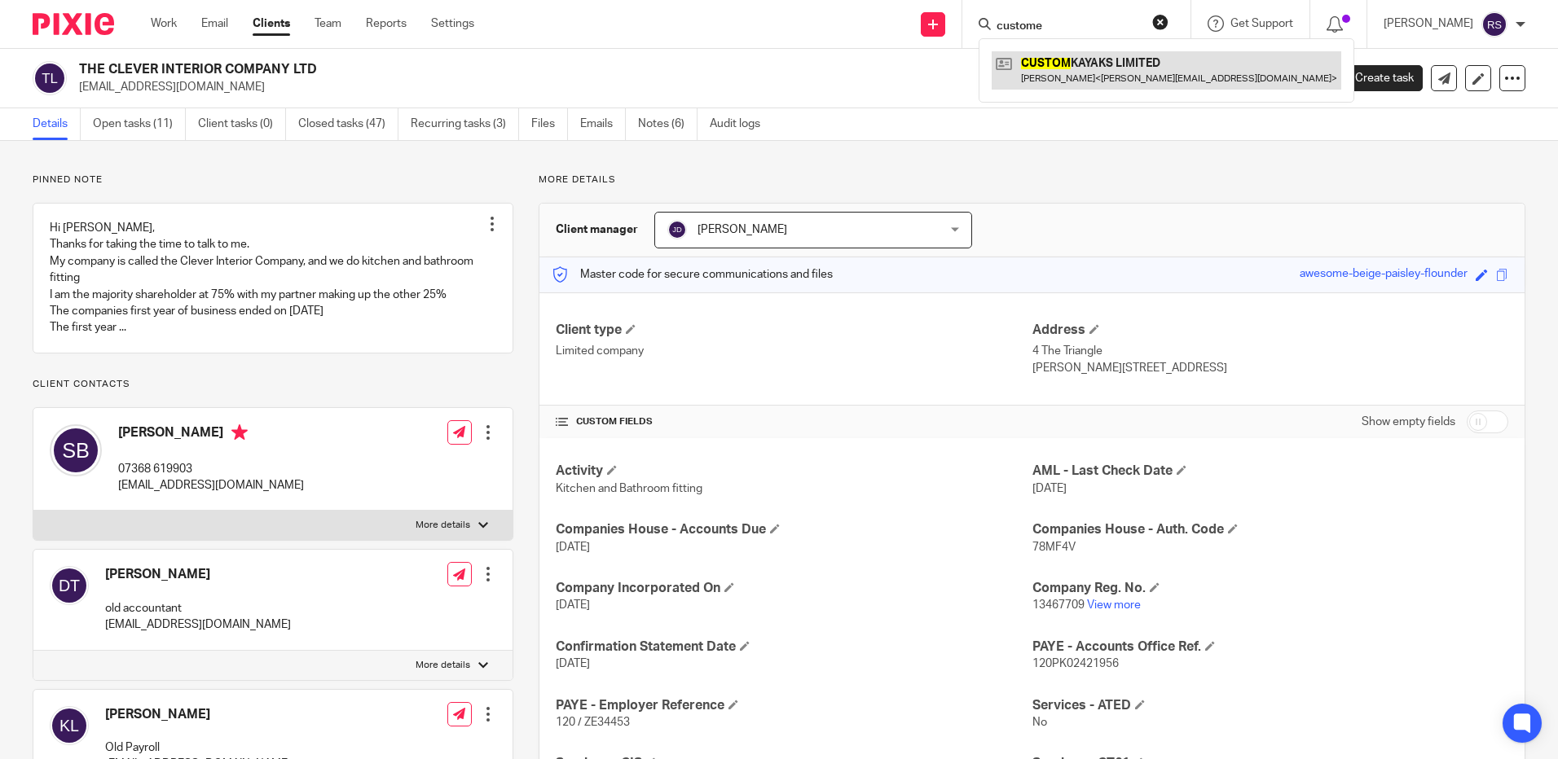
type input "custome"
click at [1106, 73] on link at bounding box center [1167, 69] width 350 height 37
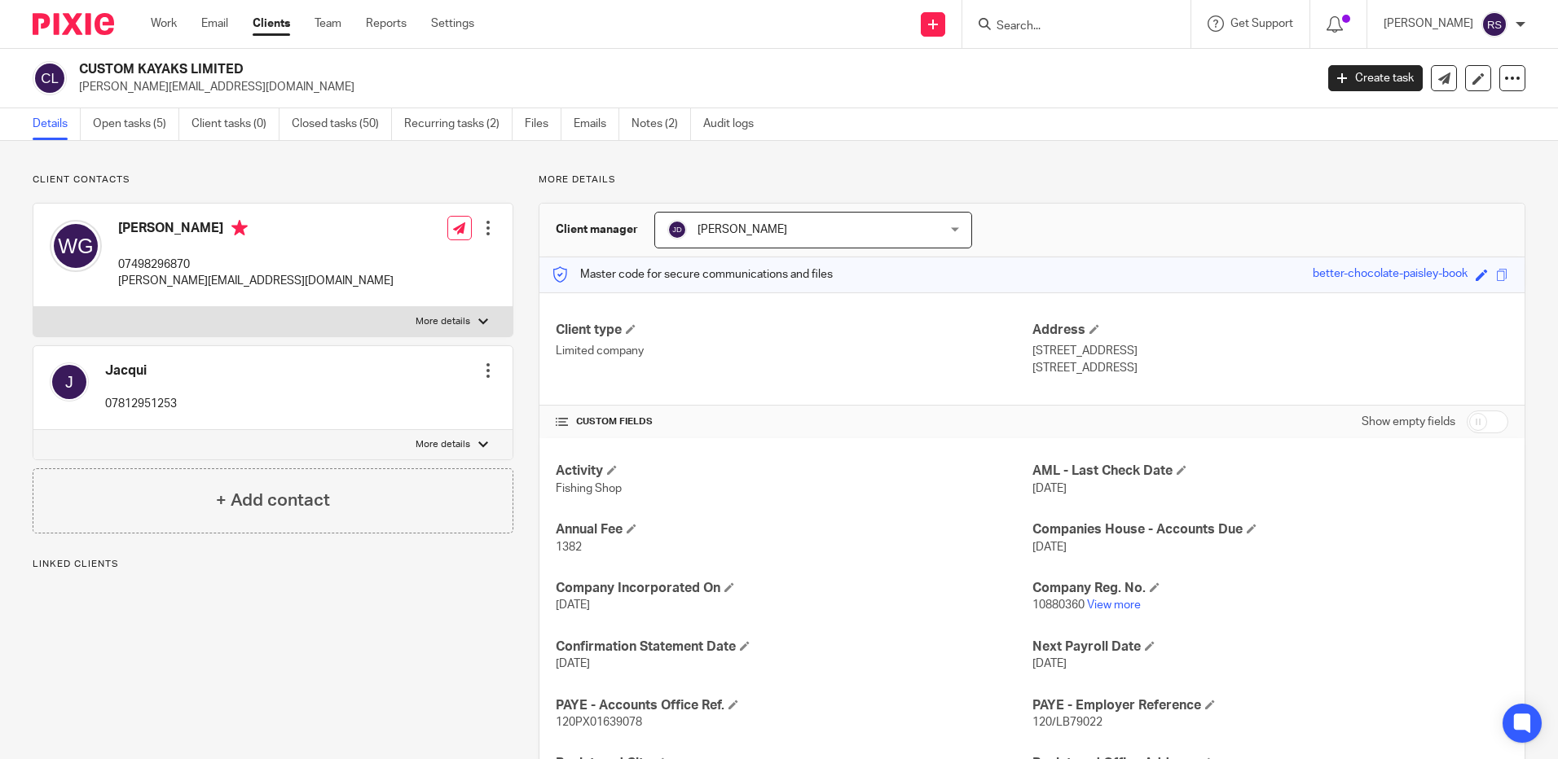
click at [524, 119] on ul "Details Open tasks (5) Client tasks (0) Closed tasks (50) Recurring tasks (2) F…" at bounding box center [406, 124] width 746 height 32
click at [538, 127] on link "Files" at bounding box center [543, 124] width 37 height 32
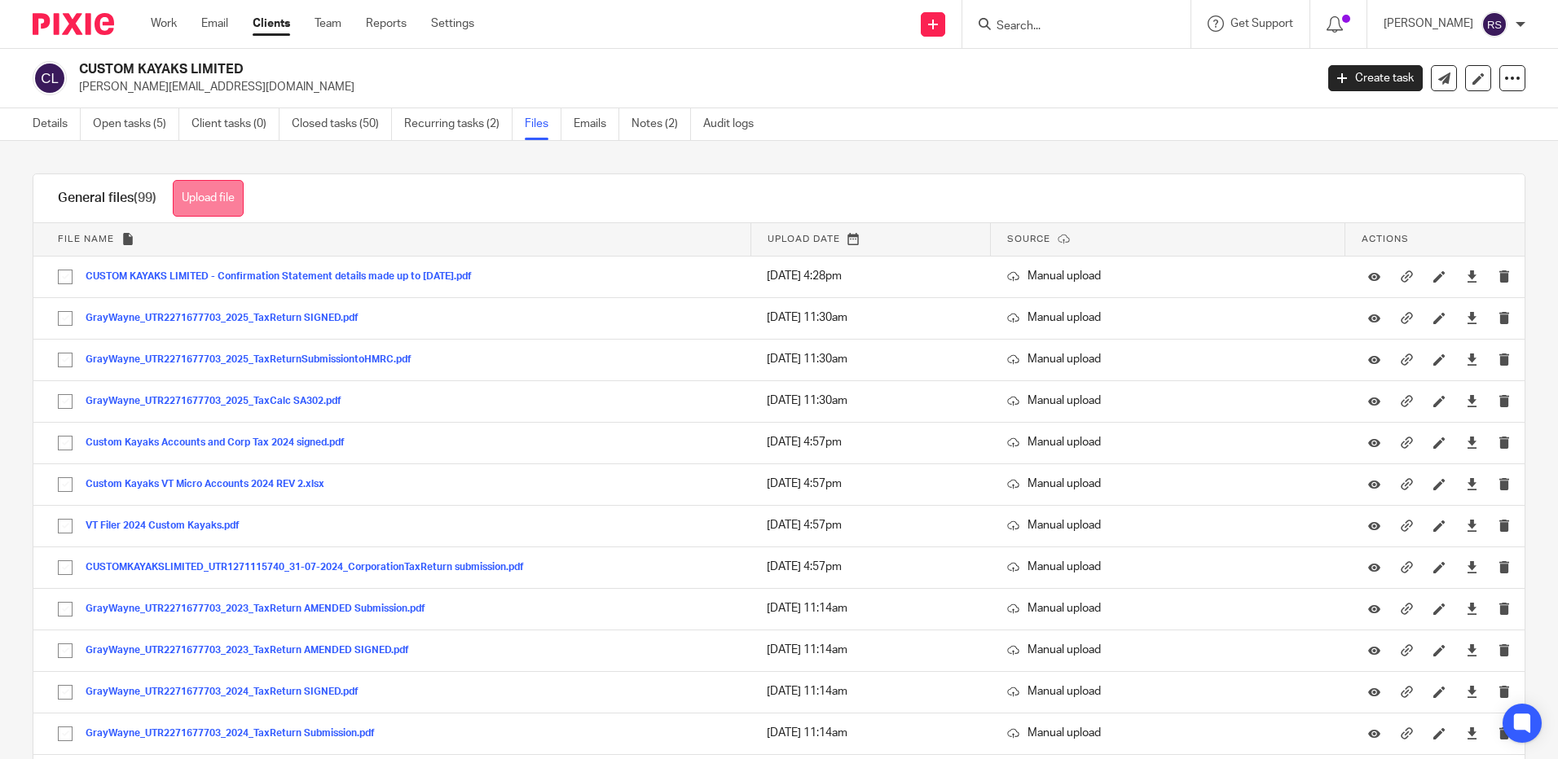
click at [222, 187] on button "Upload file" at bounding box center [208, 198] width 71 height 37
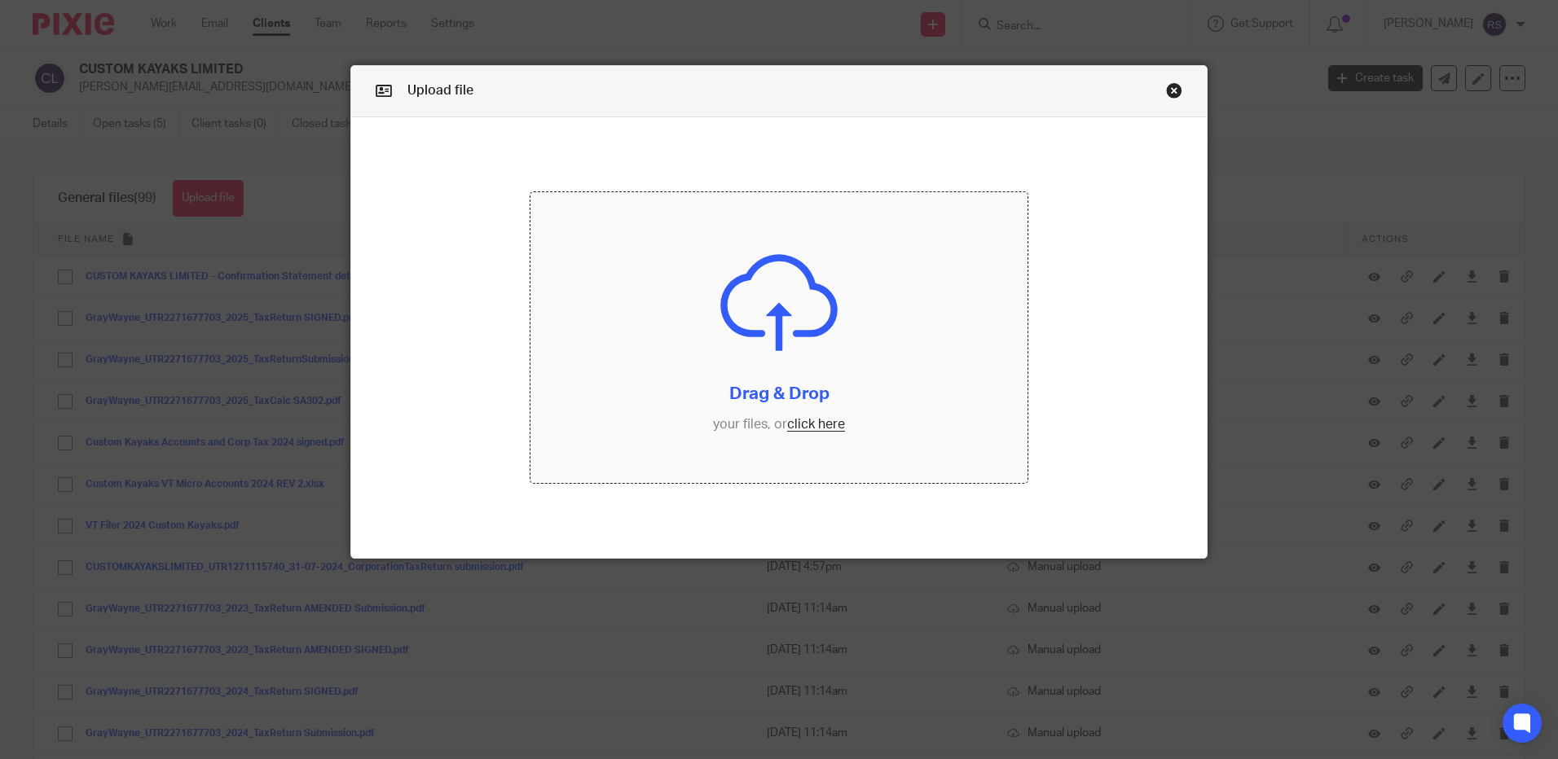
click at [815, 424] on input "file" at bounding box center [778, 337] width 497 height 291
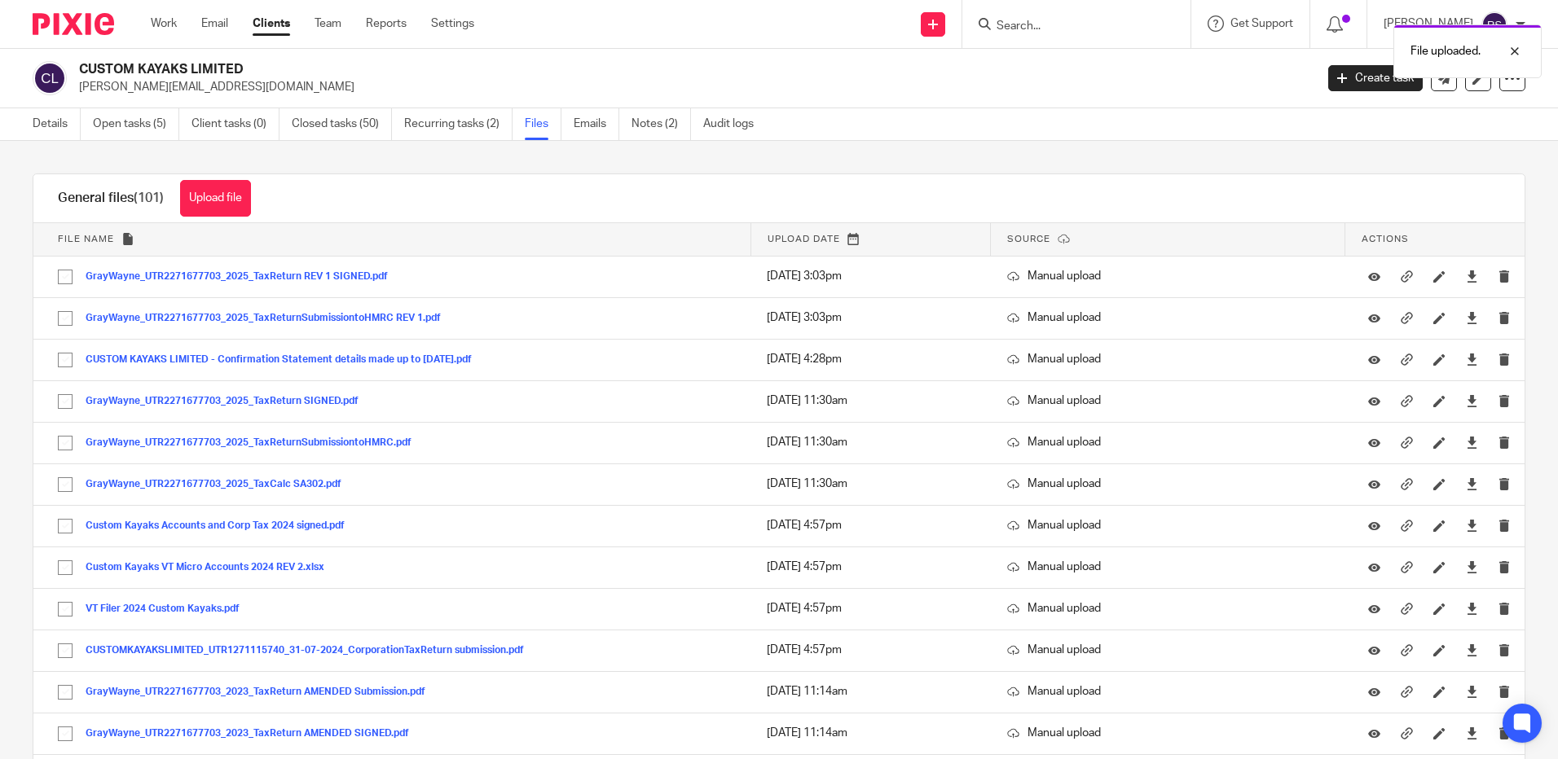
click at [1051, 29] on div "File uploaded." at bounding box center [1160, 47] width 763 height 62
click at [1029, 23] on div "File uploaded." at bounding box center [1160, 47] width 763 height 62
click at [1023, 32] on input "Search" at bounding box center [1068, 27] width 147 height 15
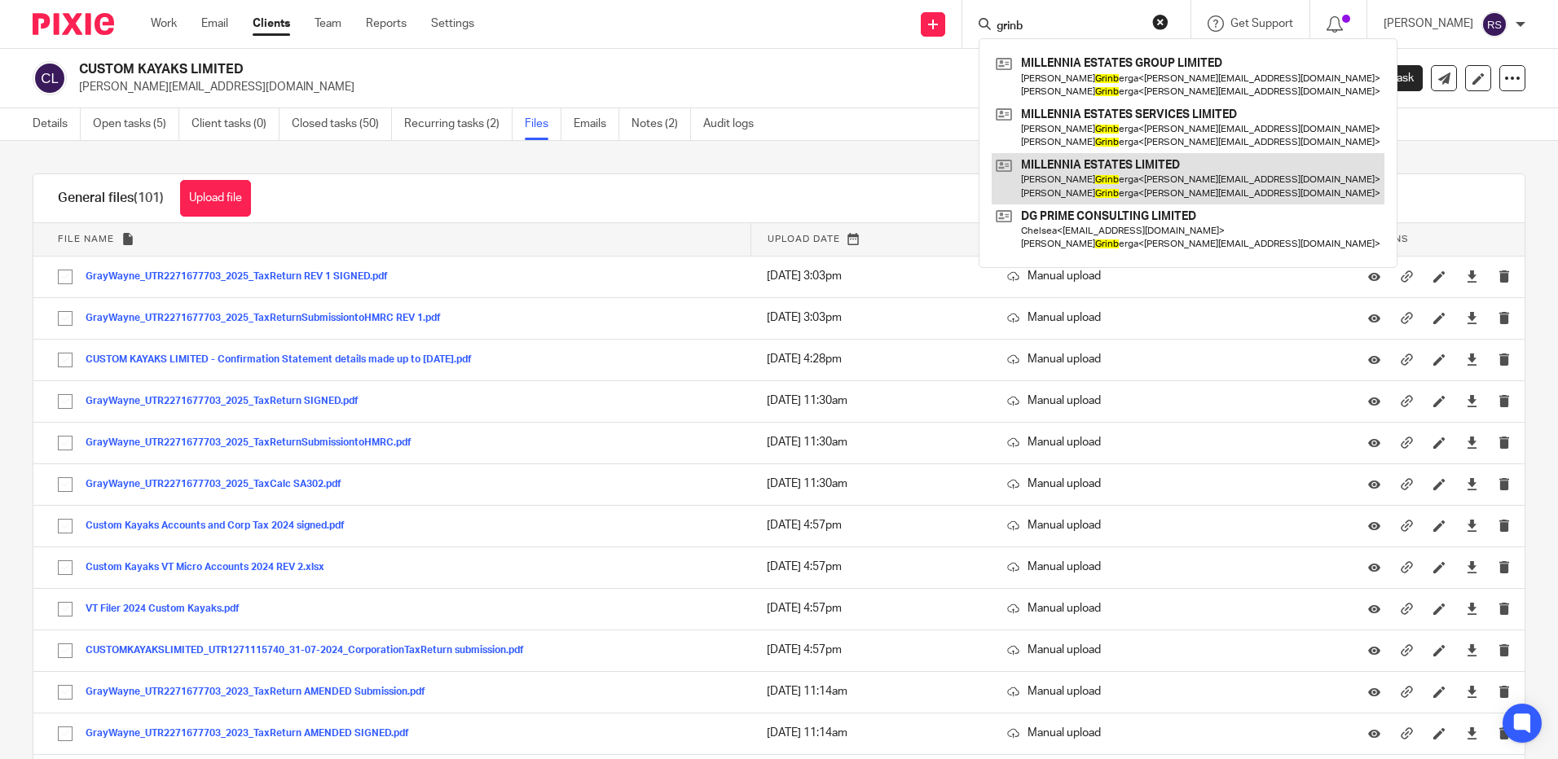
type input "grinb"
click at [1124, 172] on link at bounding box center [1188, 178] width 393 height 51
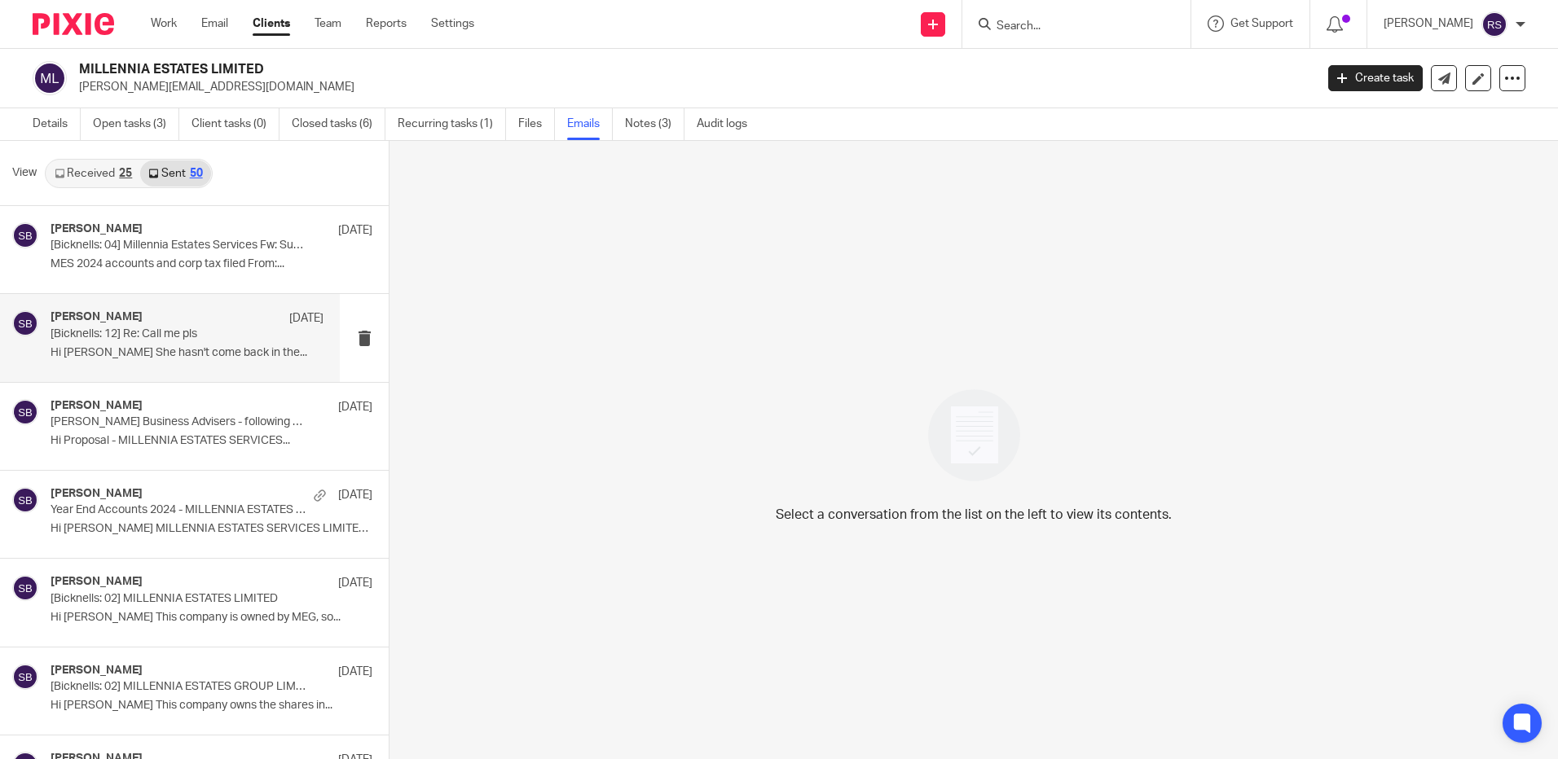
click at [183, 337] on p "[Bicknells: 12] Re: Call me pls" at bounding box center [160, 335] width 218 height 14
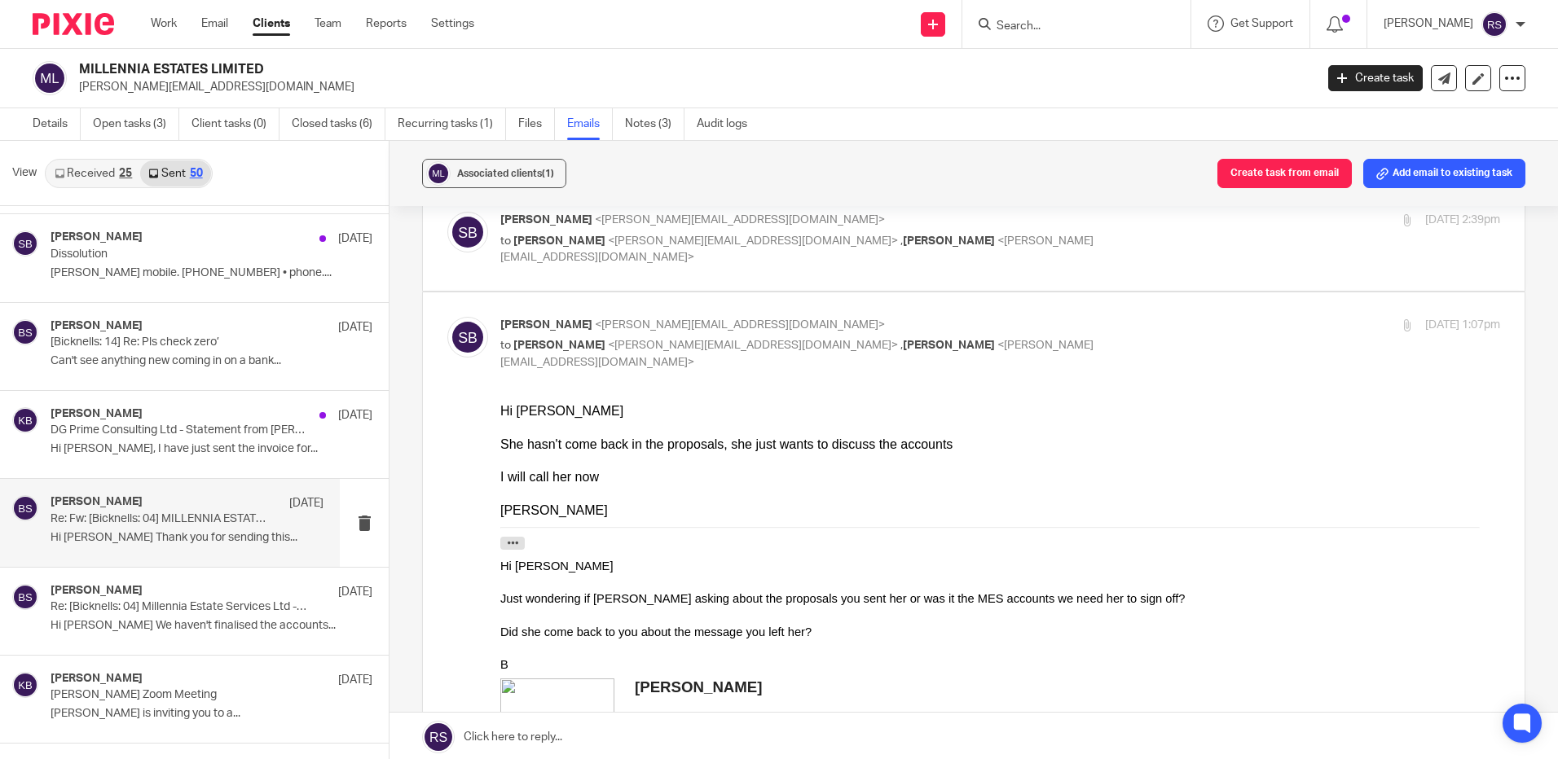
scroll to position [815, 0]
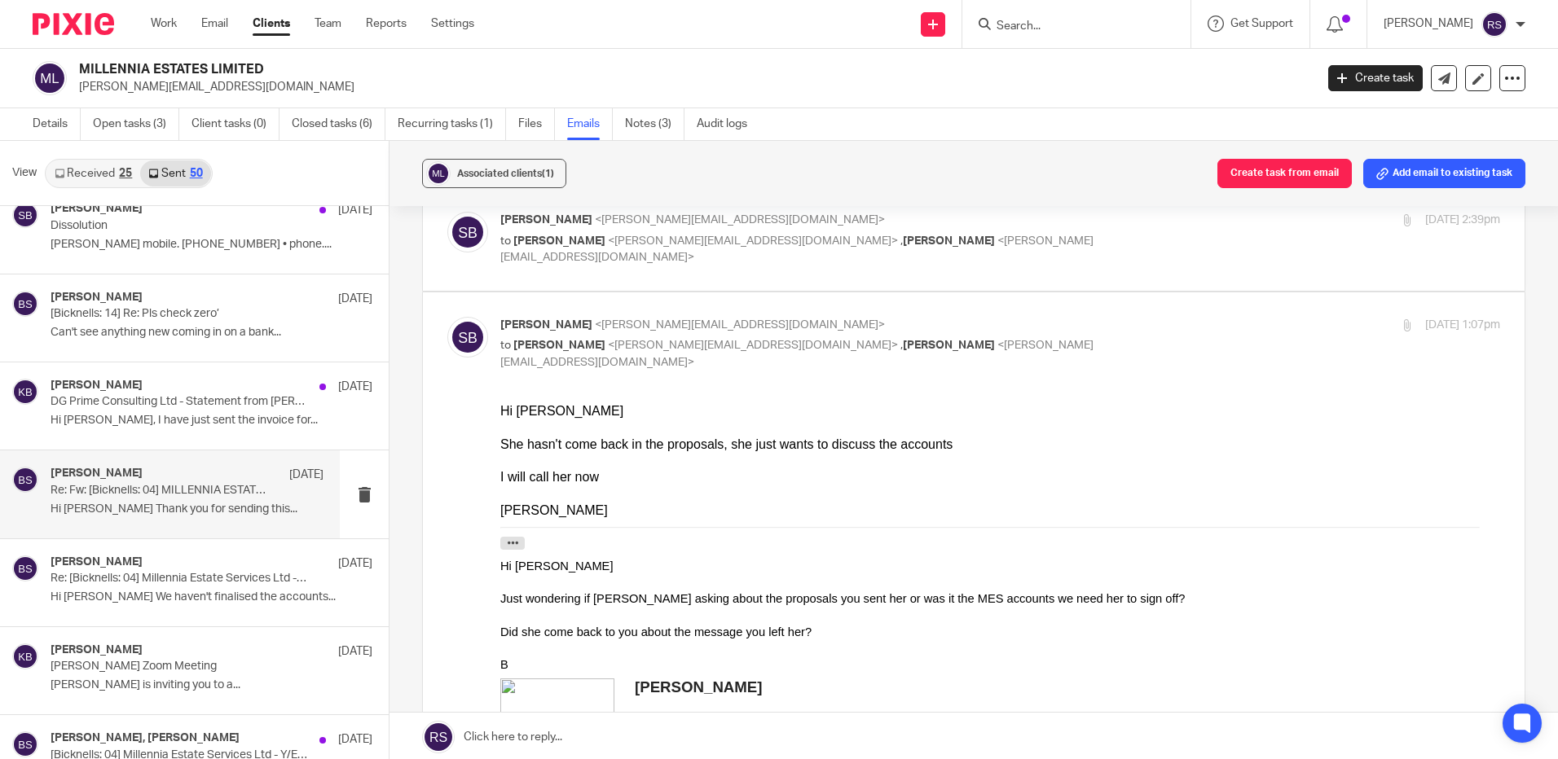
click at [180, 495] on p "Re: Fw: [Bicknells: 04] MILLENNIA ESTATE SERVICES LTD - Y/E accounts to 31/10/2…" at bounding box center [160, 491] width 218 height 14
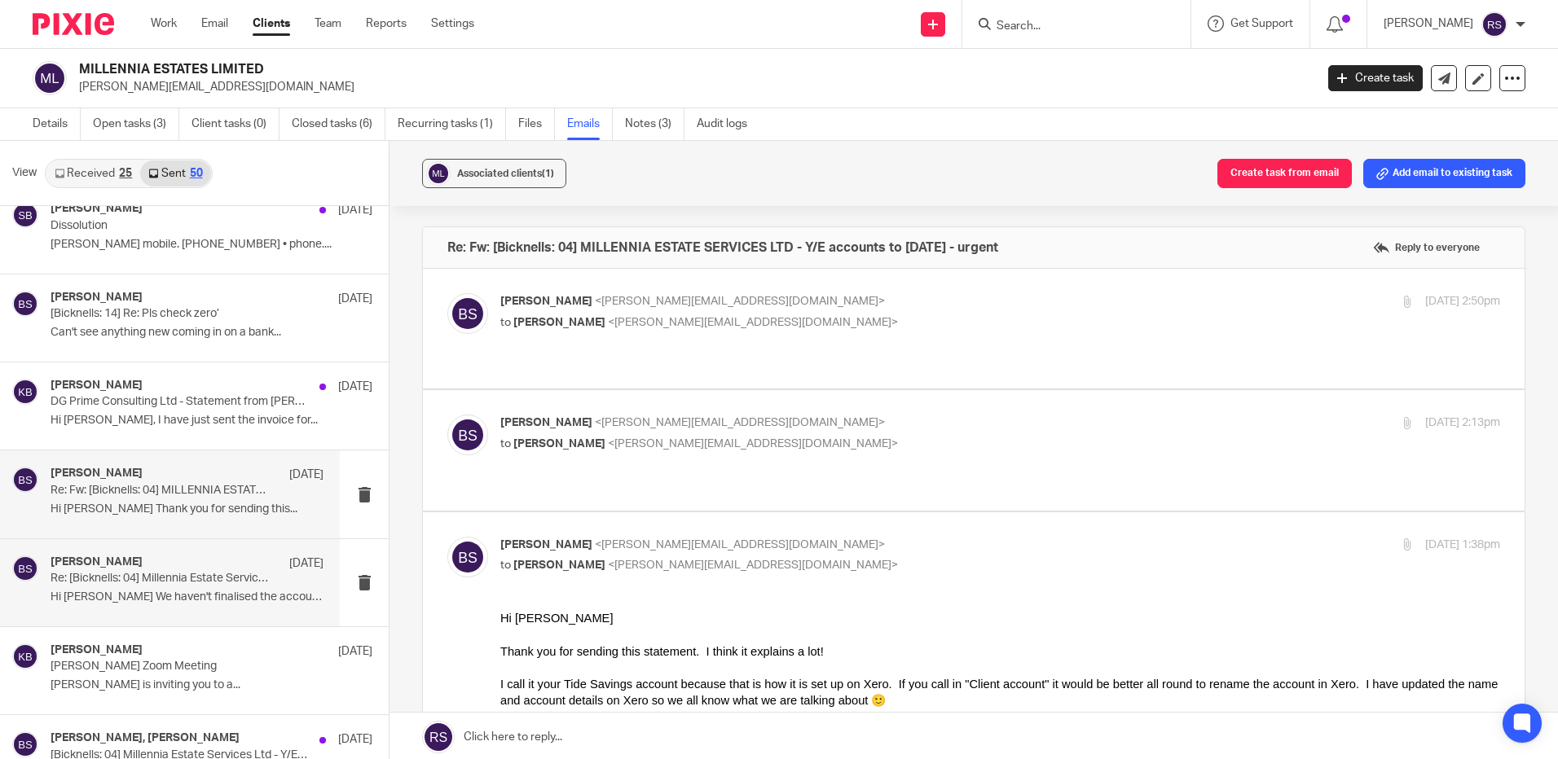
scroll to position [0, 0]
click at [823, 328] on p "to Dana Grinberga <dana.griinberga@gmail.com>" at bounding box center [833, 323] width 667 height 17
checkbox input "true"
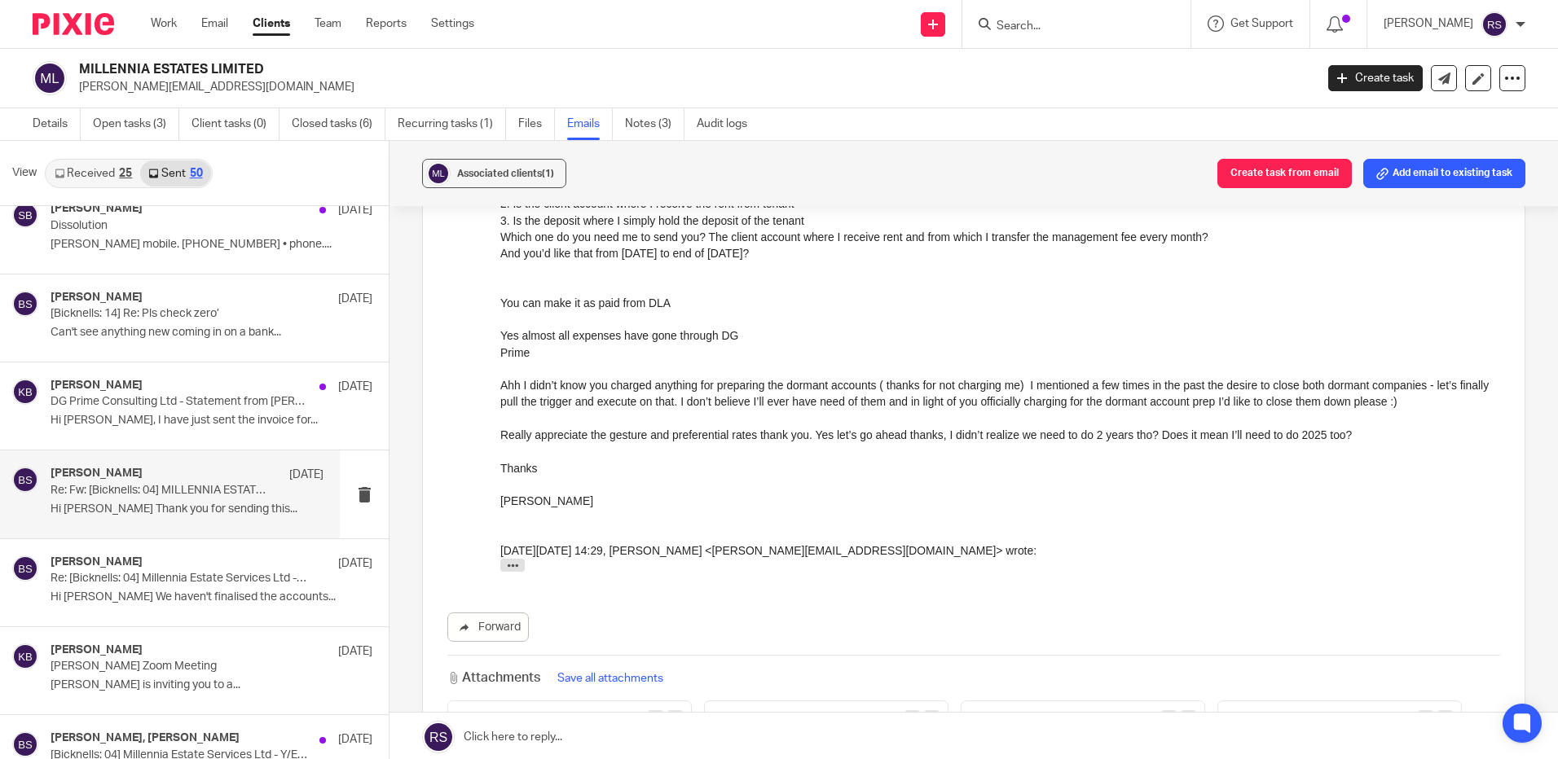
scroll to position [896, 0]
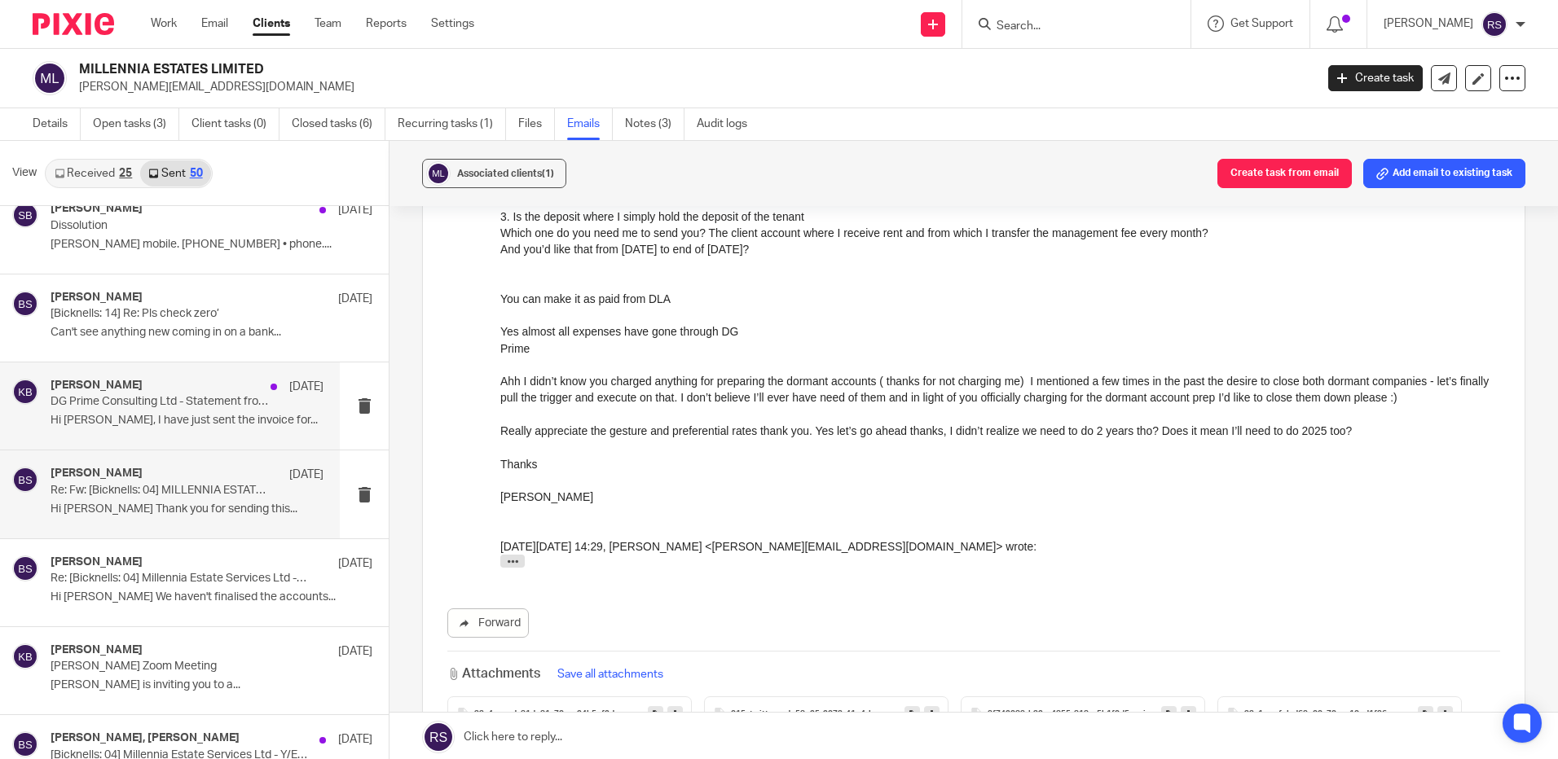
click at [231, 414] on p "Hi Dana, I have just sent the invoice for..." at bounding box center [187, 421] width 273 height 14
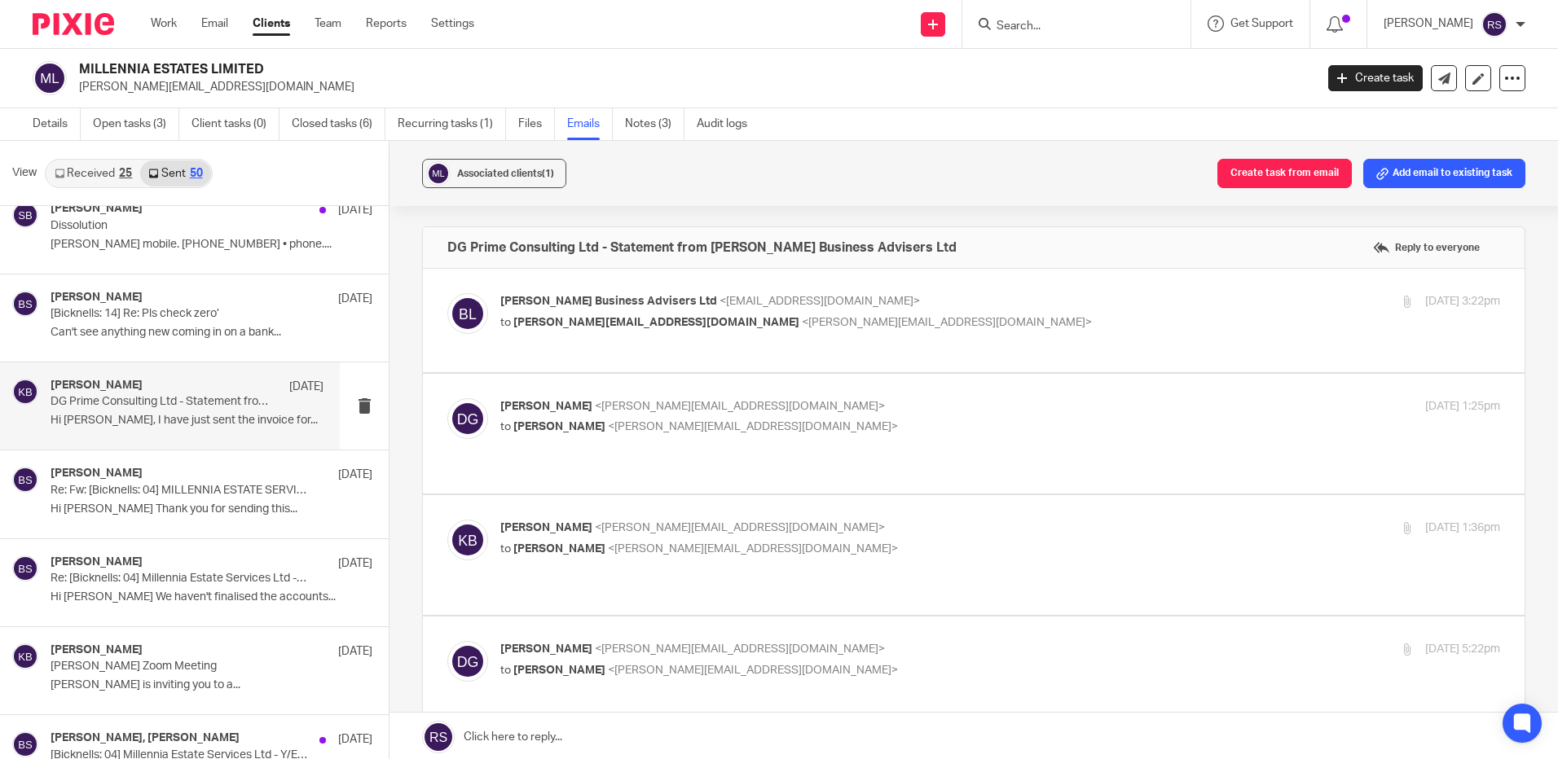
scroll to position [0, 0]
click at [790, 345] on div "Bicknell Business Advisers Ltd <donotreply@sbc.sage.com> to dana.griinberga@gma…" at bounding box center [973, 320] width 1053 height 55
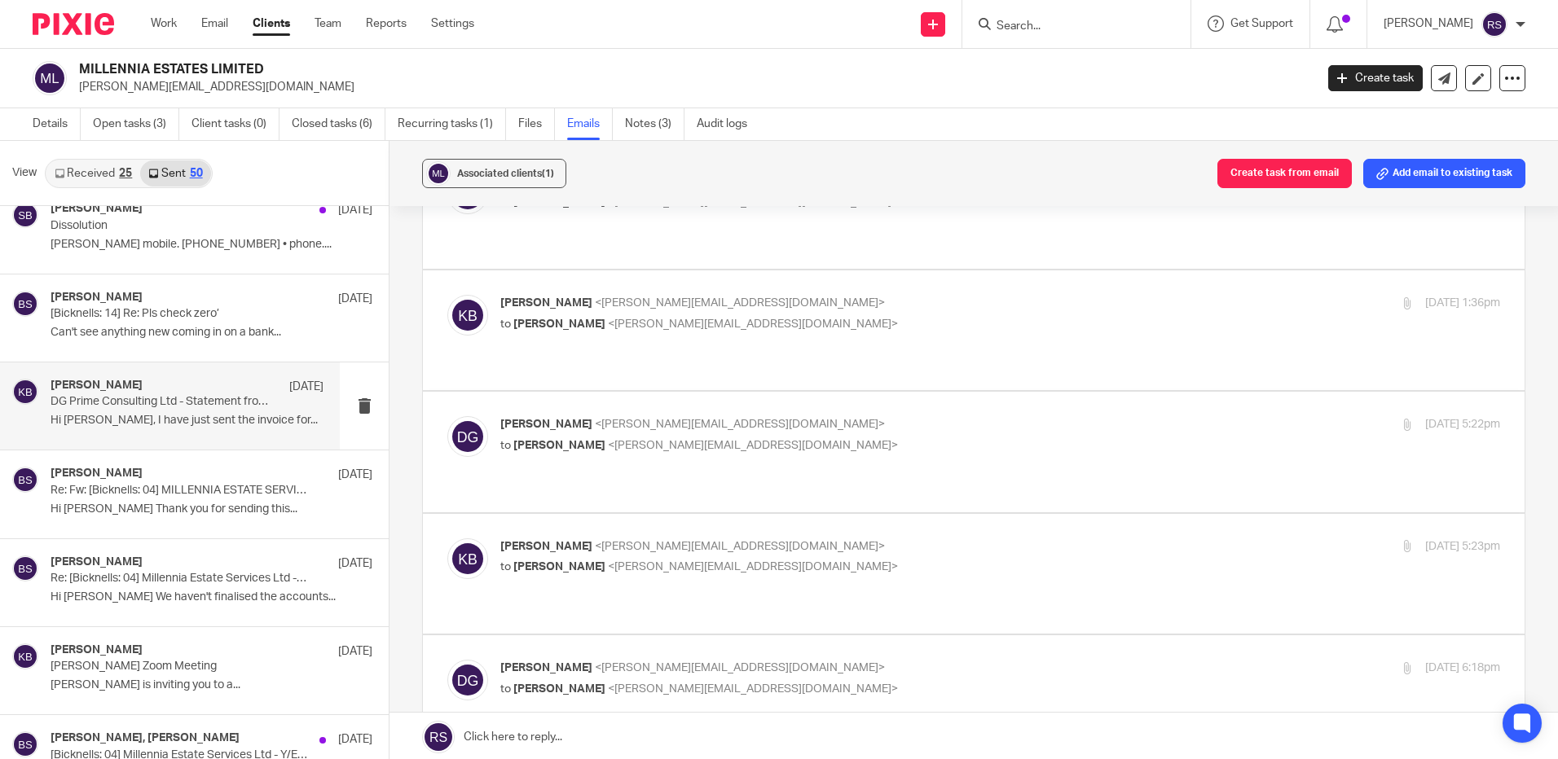
scroll to position [570, 0]
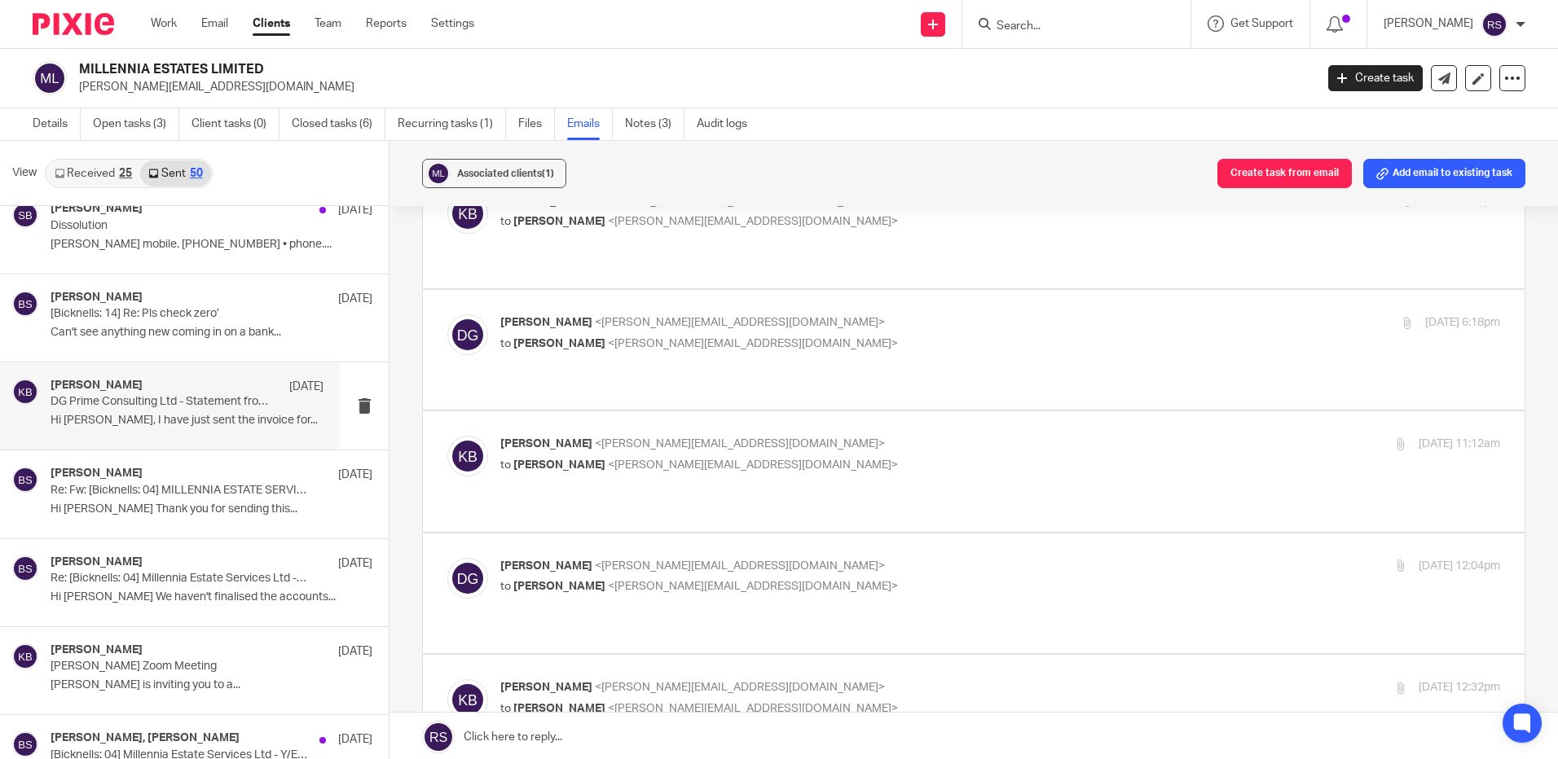
click at [856, 579] on p "to Kate Bicknell <kate@bicknells.net>" at bounding box center [833, 587] width 667 height 17
checkbox input "true"
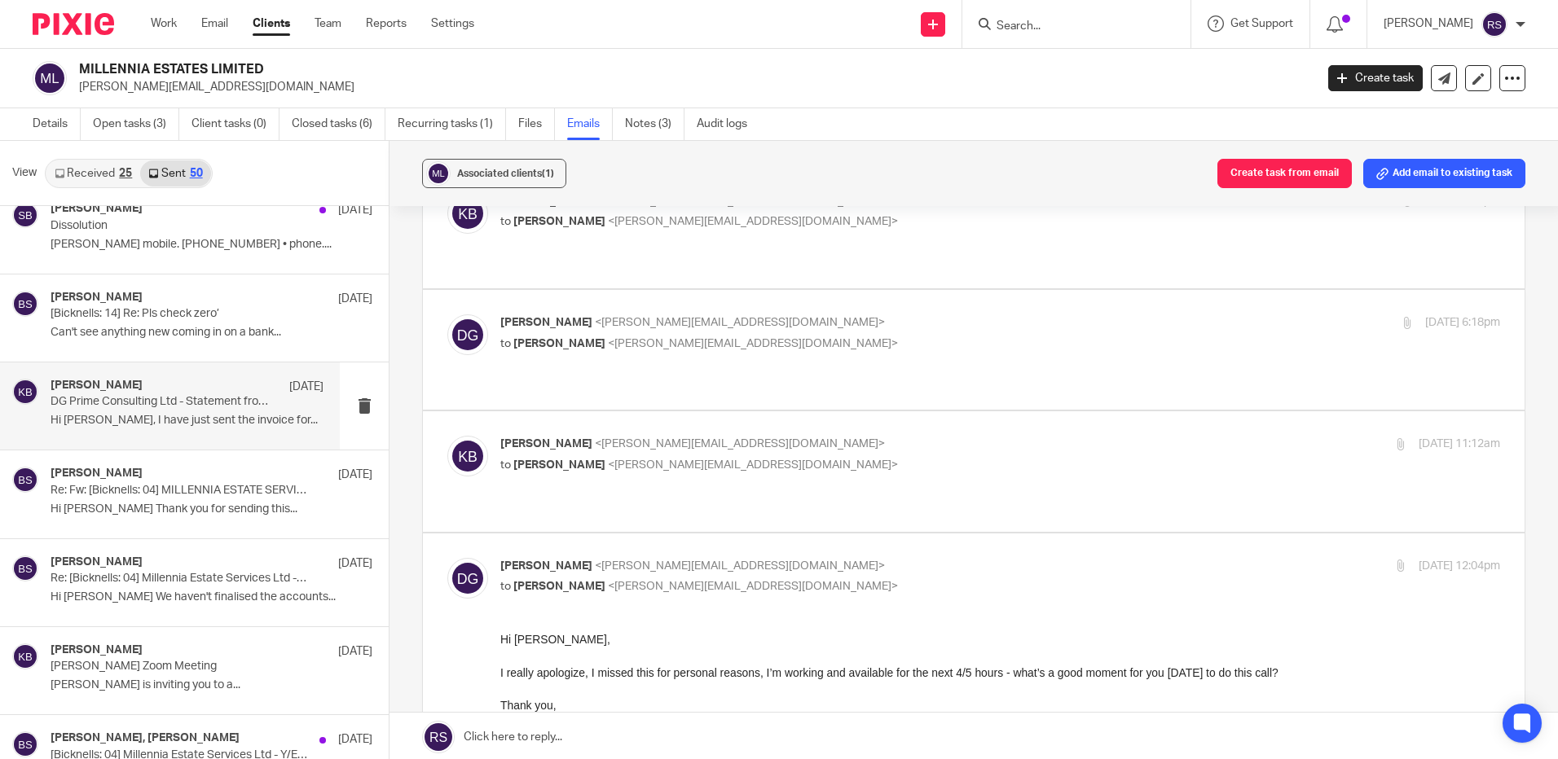
scroll to position [0, 0]
click at [900, 338] on label at bounding box center [974, 350] width 1102 height 120
click at [447, 315] on input "checkbox" at bounding box center [447, 314] width 1 height 1
checkbox input "true"
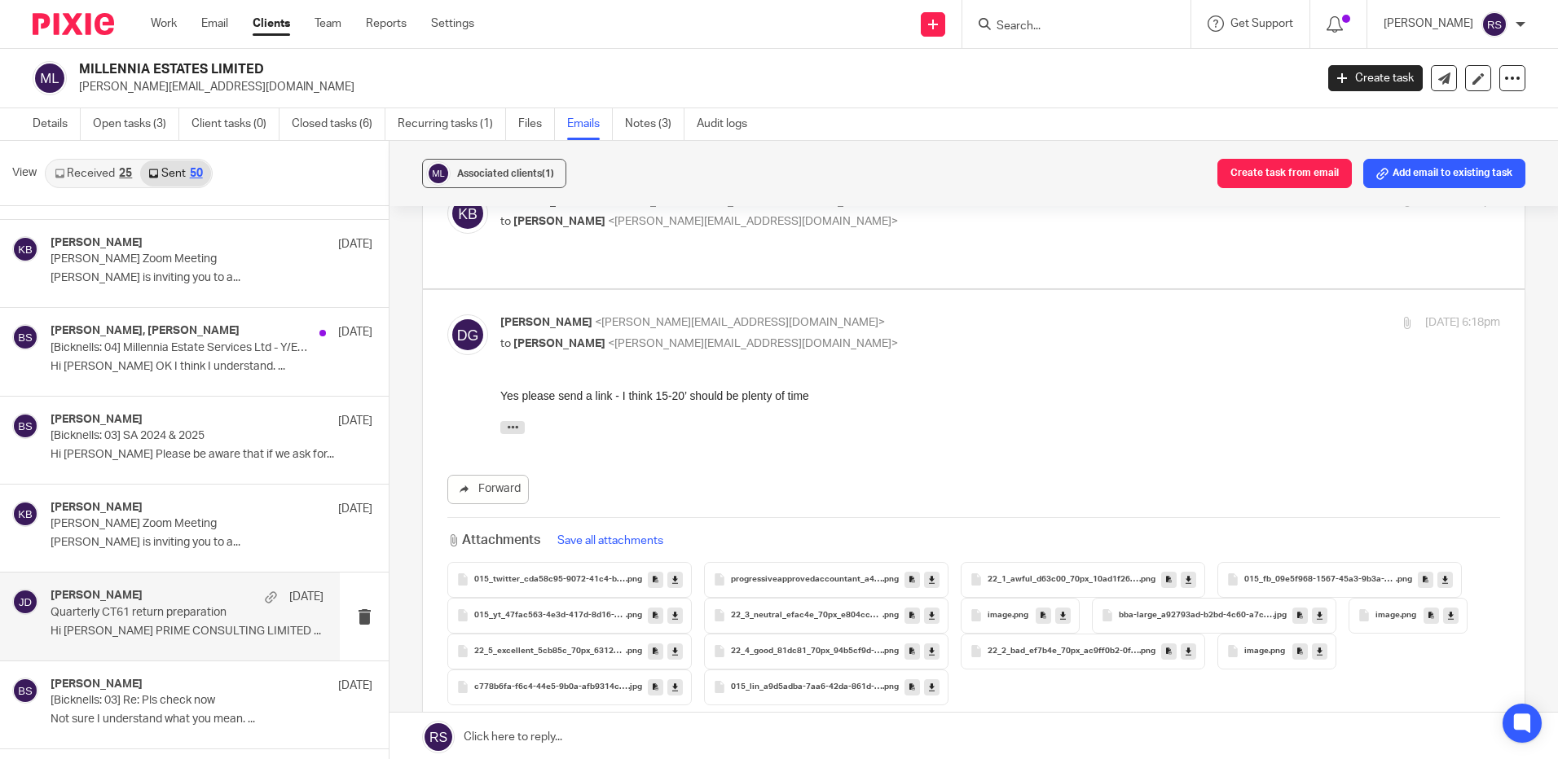
scroll to position [1385, 0]
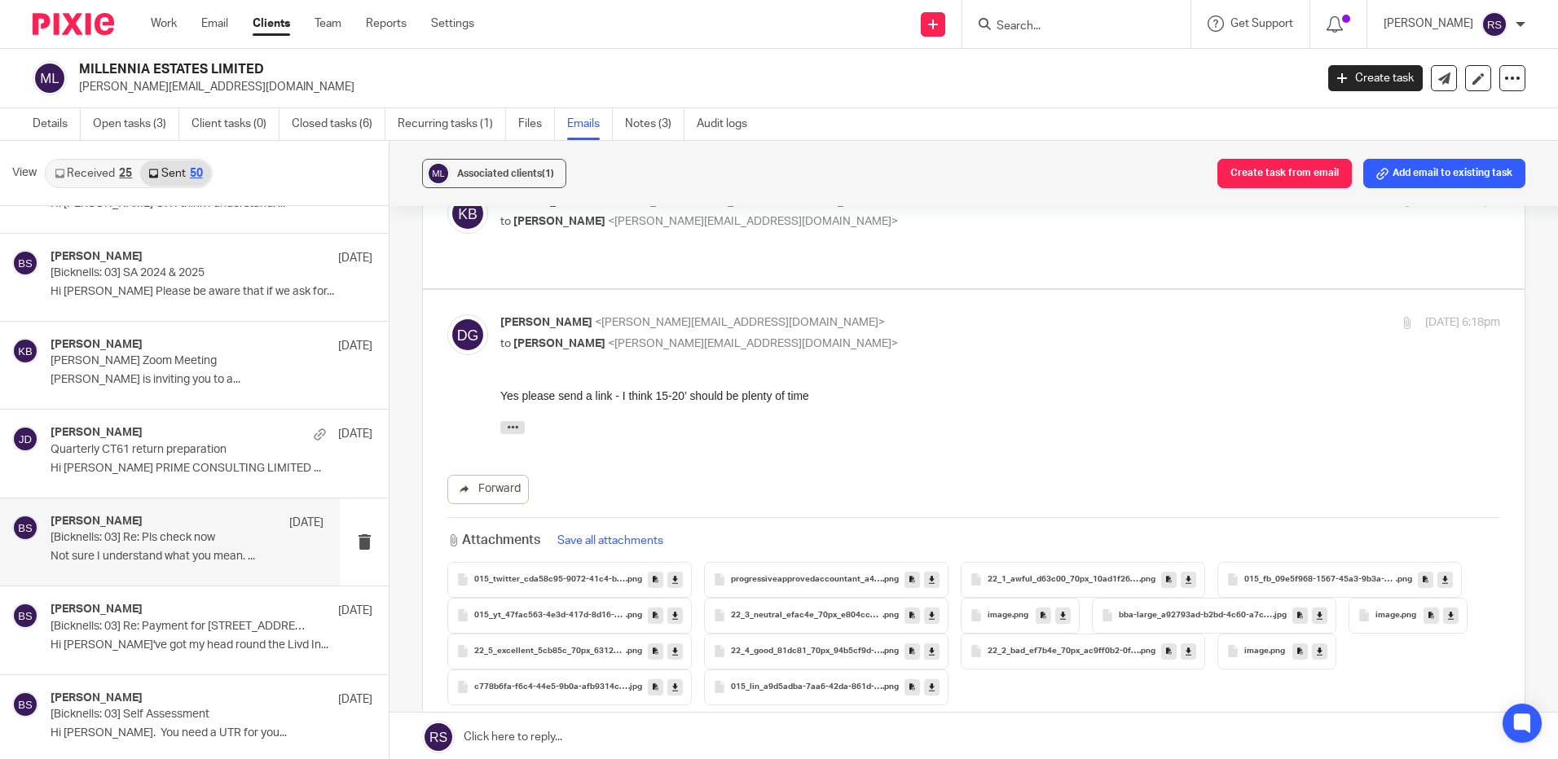
click at [171, 560] on p "Not sure I understand what you mean. ..." at bounding box center [187, 557] width 273 height 14
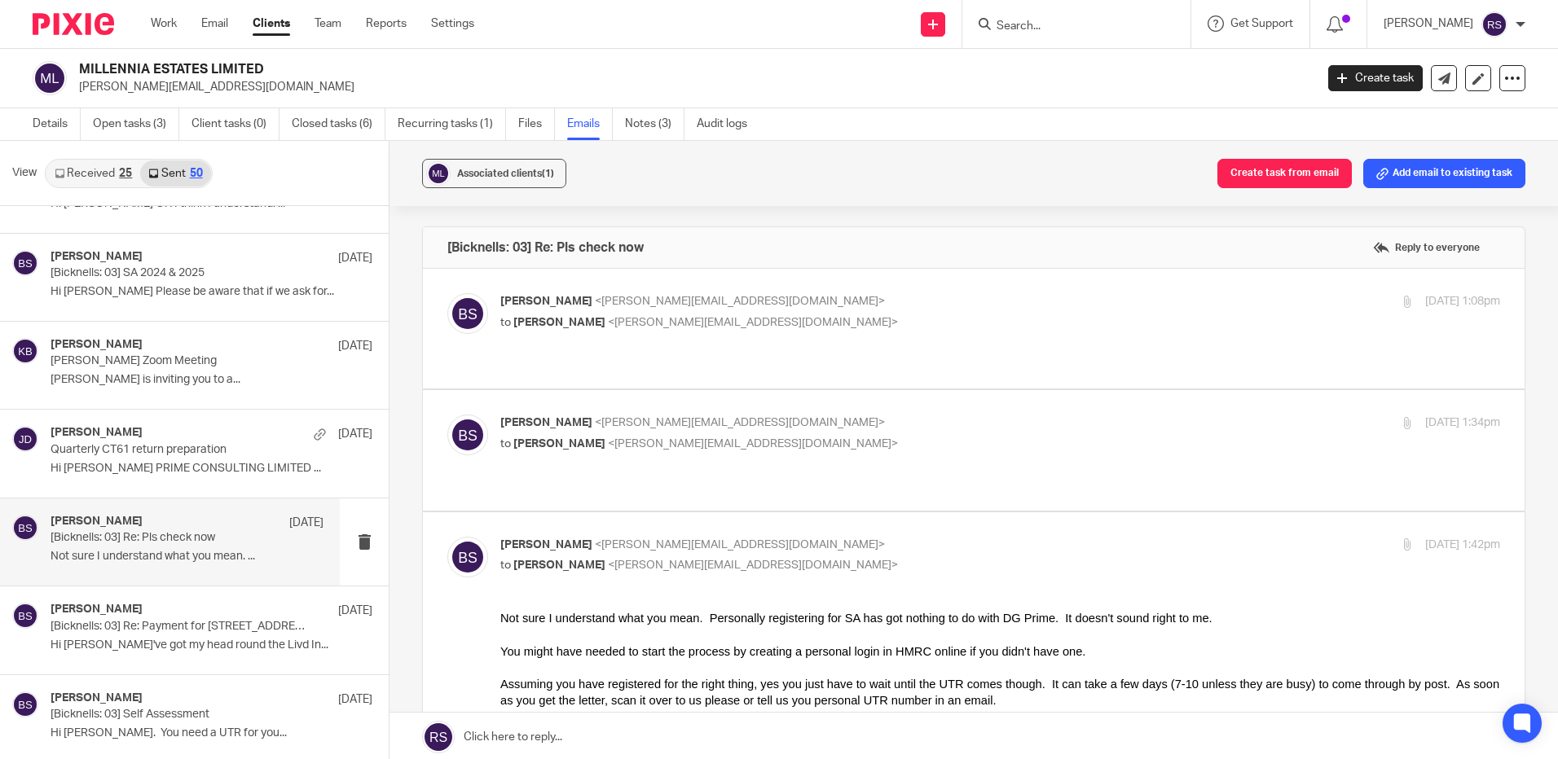
scroll to position [0, 0]
click at [806, 322] on p "to Dana Grinberga <dana.griinberga@gmail.com>" at bounding box center [833, 323] width 667 height 17
checkbox input "true"
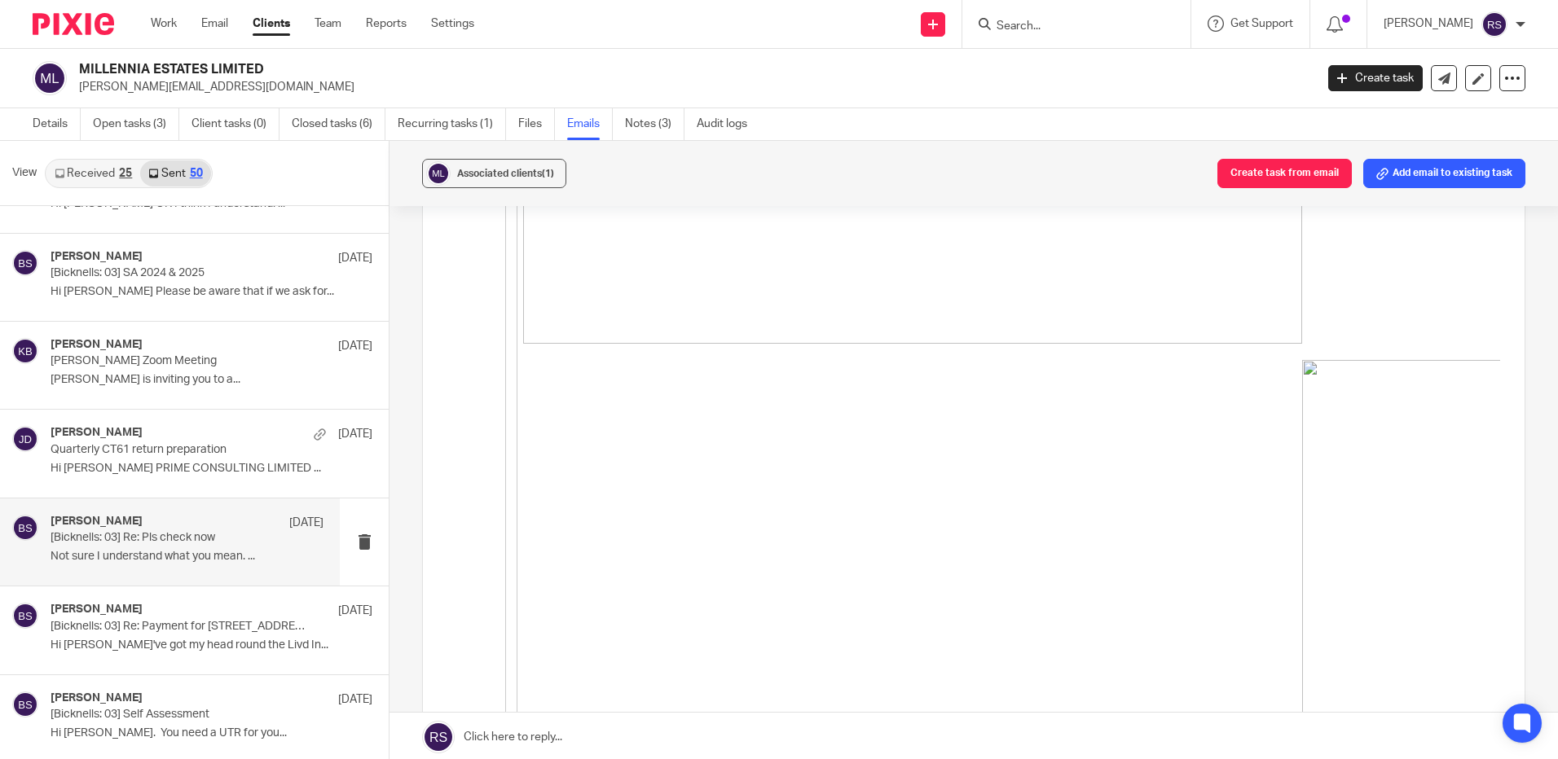
scroll to position [3015, 0]
click at [1076, 21] on input "Search" at bounding box center [1068, 27] width 147 height 15
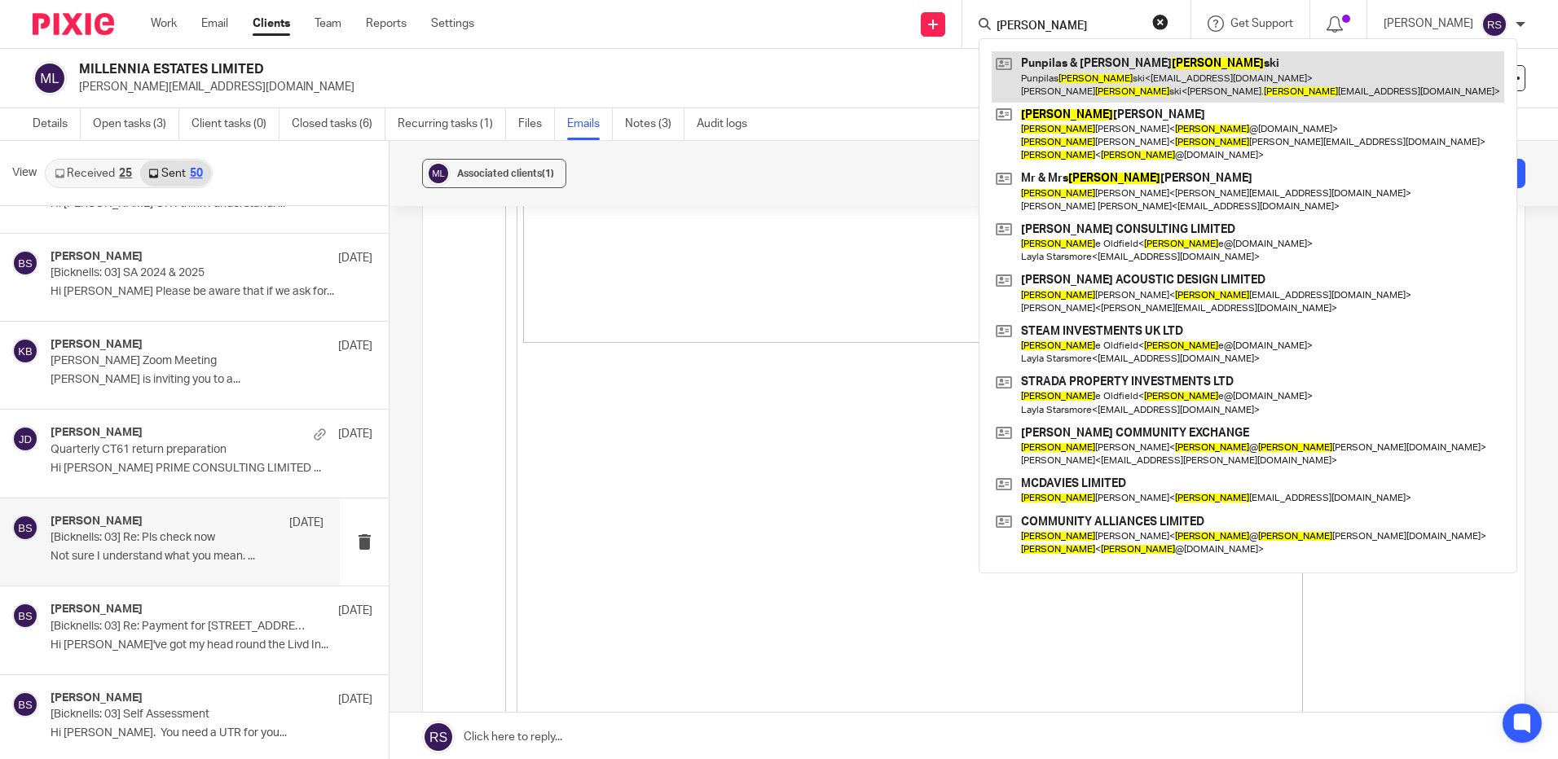
type input "michal"
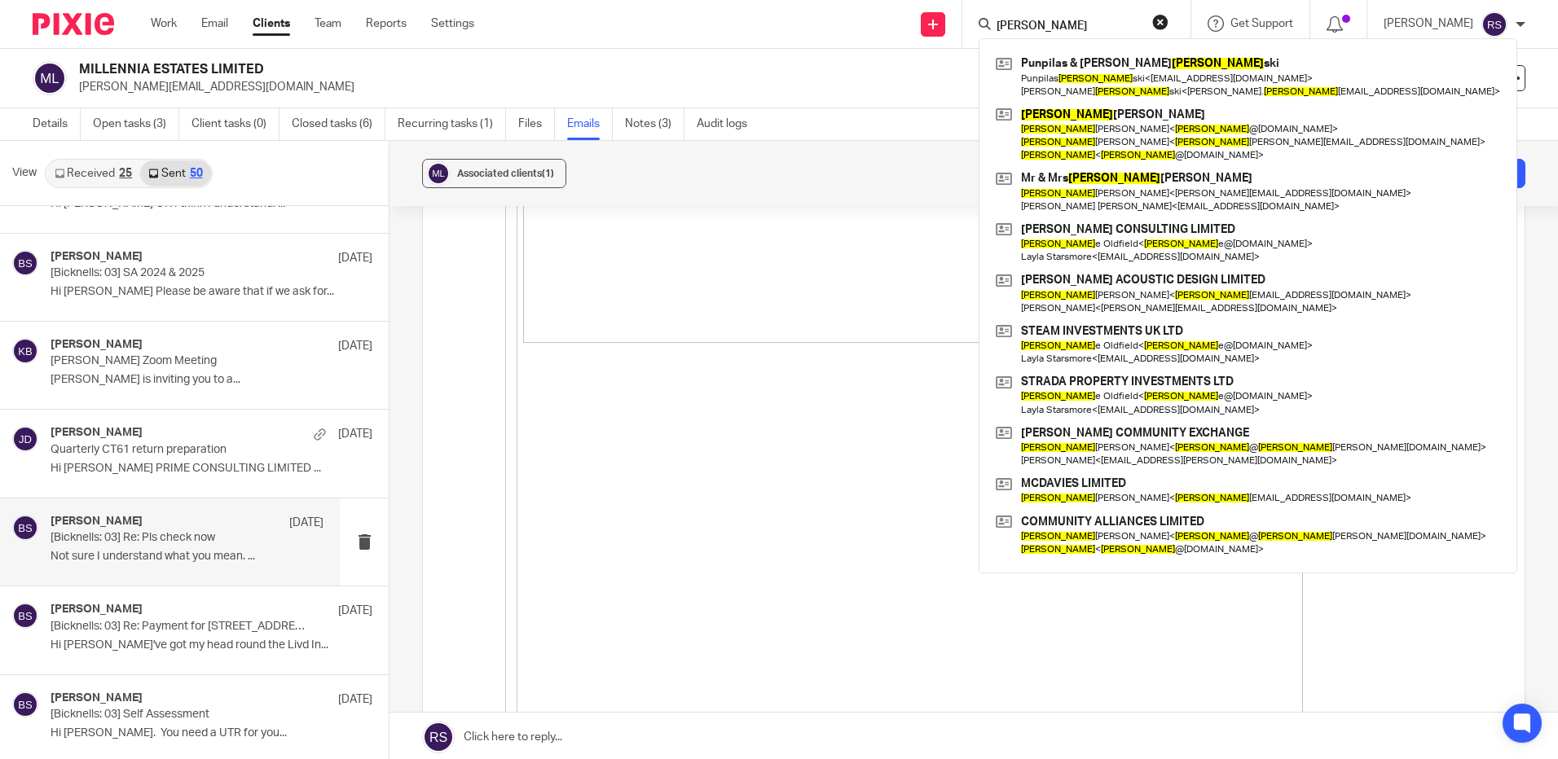
click at [1072, 23] on input "michal" at bounding box center [1068, 27] width 147 height 15
drag, startPoint x: 1072, startPoint y: 23, endPoint x: 843, endPoint y: -11, distance: 231.5
click at [843, 0] on html "Work Email Clients Team Reports Settings Work Email Clients Team Reports Settin…" at bounding box center [779, 379] width 1558 height 759
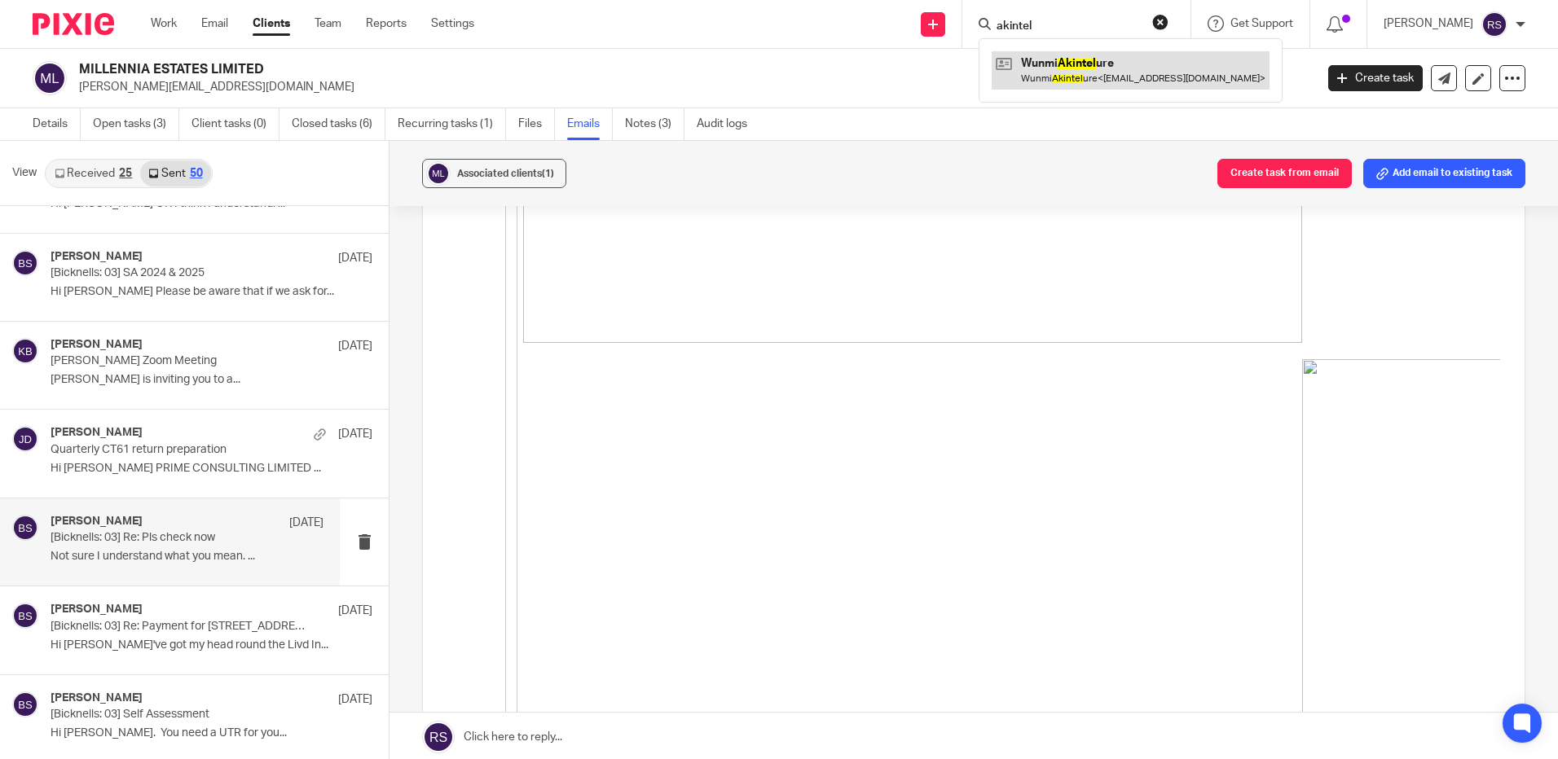
type input "akintel"
click at [1094, 73] on link at bounding box center [1131, 69] width 278 height 37
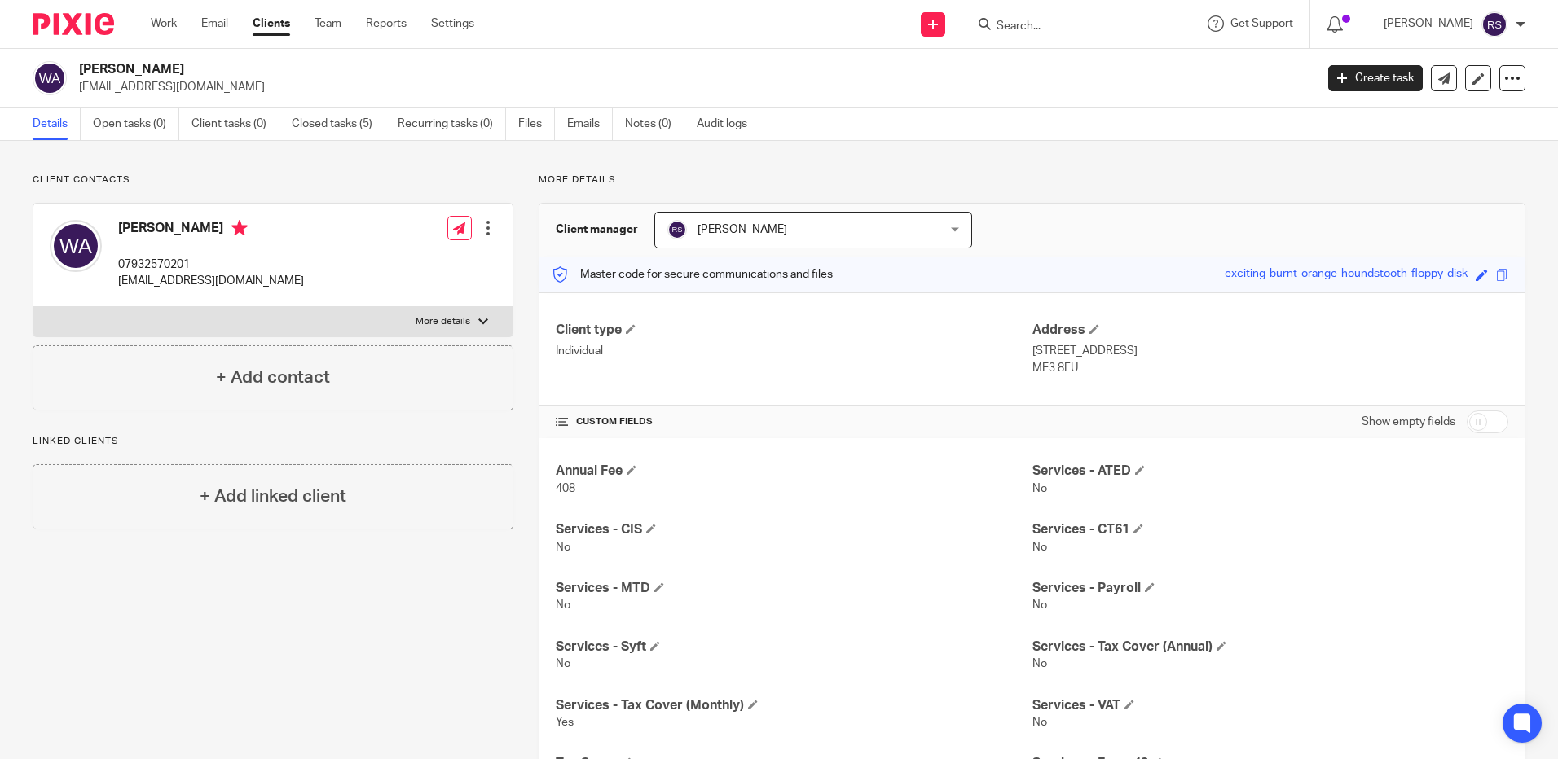
click at [1058, 28] on input "Search" at bounding box center [1068, 27] width 147 height 15
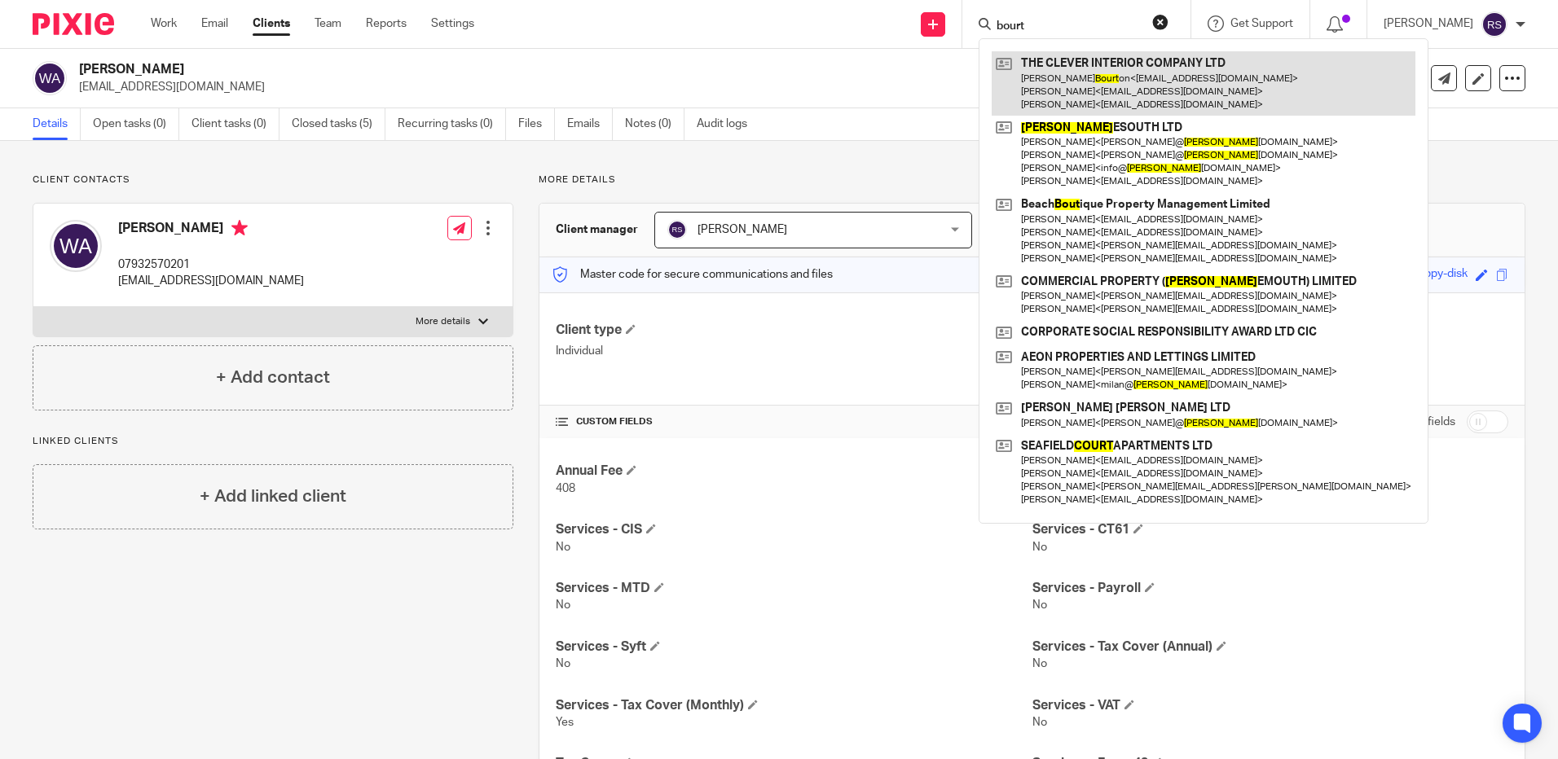
type input "bourt"
click at [1065, 73] on link at bounding box center [1204, 83] width 424 height 64
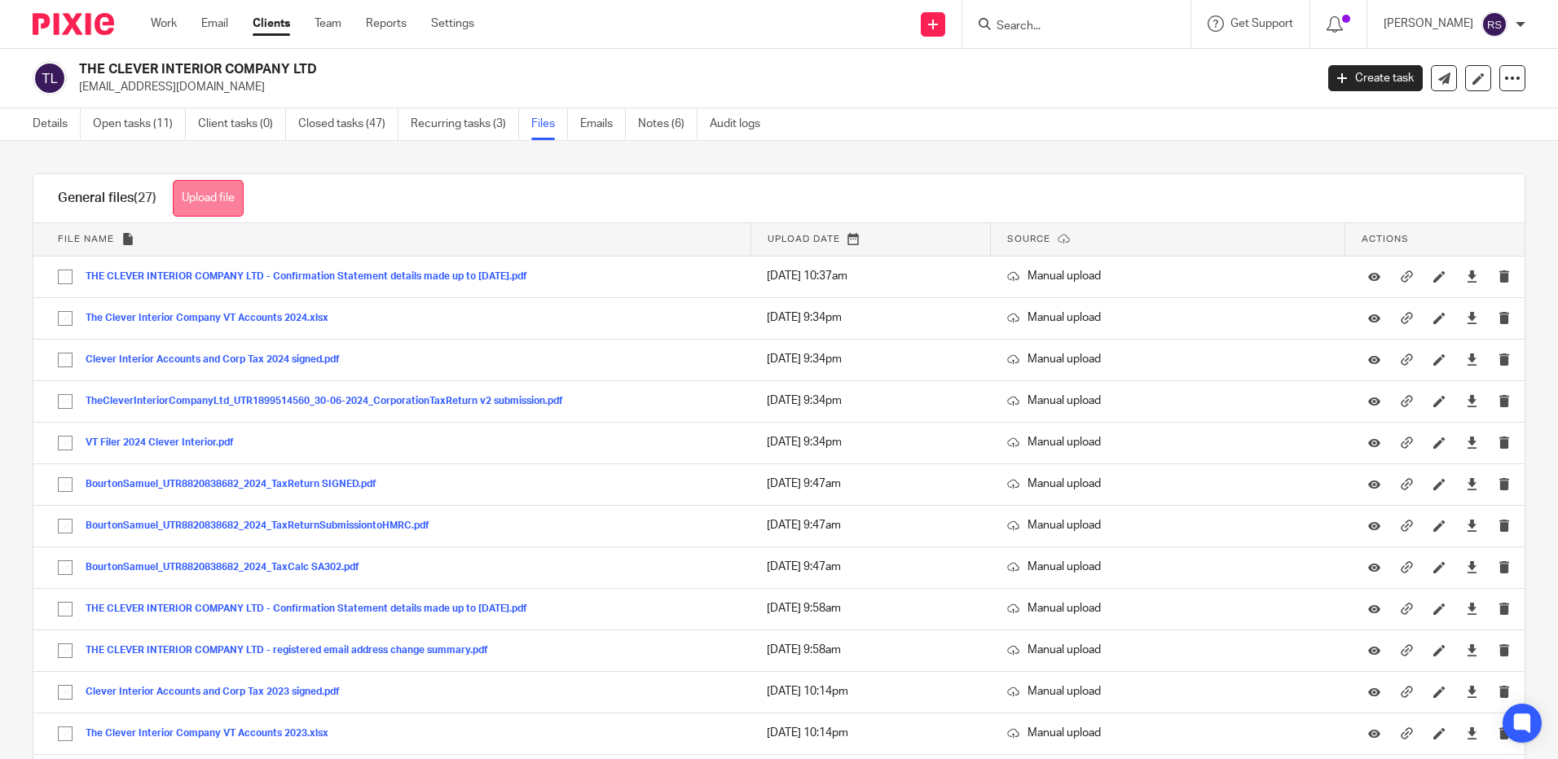
click at [219, 207] on button "Upload file" at bounding box center [208, 198] width 71 height 37
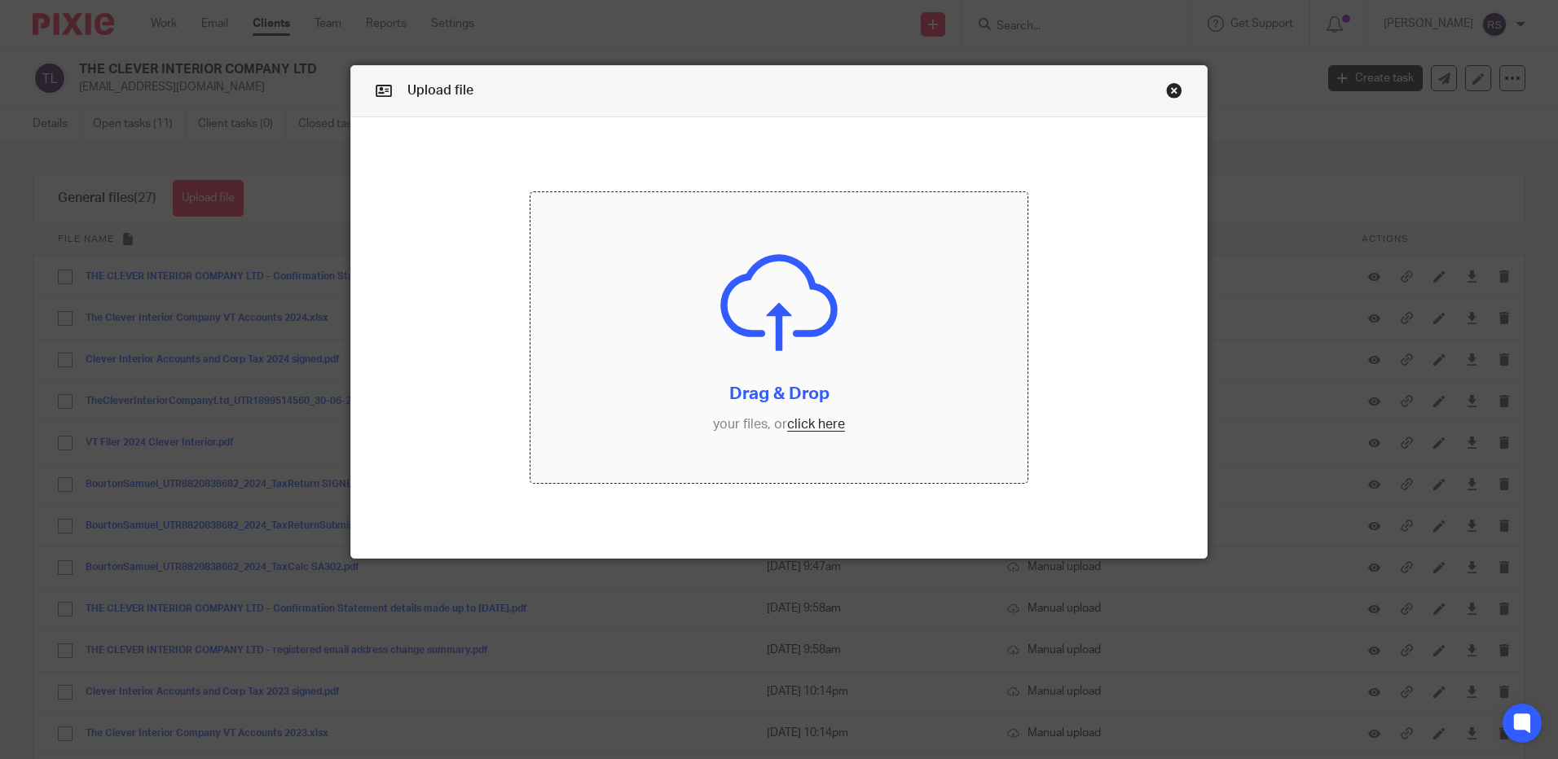
click at [817, 426] on input "file" at bounding box center [778, 337] width 497 height 291
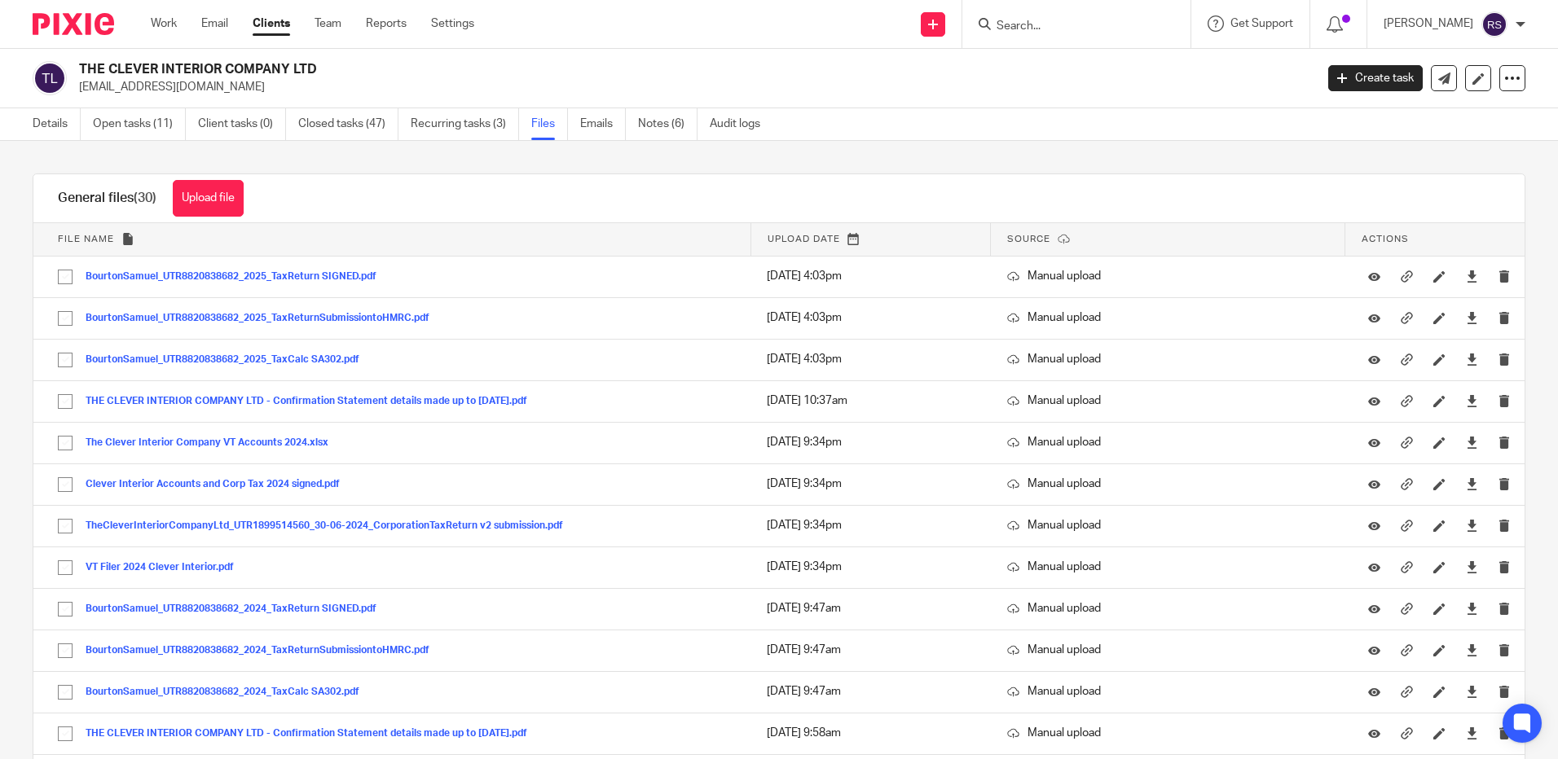
click at [1030, 15] on form at bounding box center [1082, 24] width 174 height 20
click at [1038, 20] on input "Search" at bounding box center [1068, 27] width 147 height 15
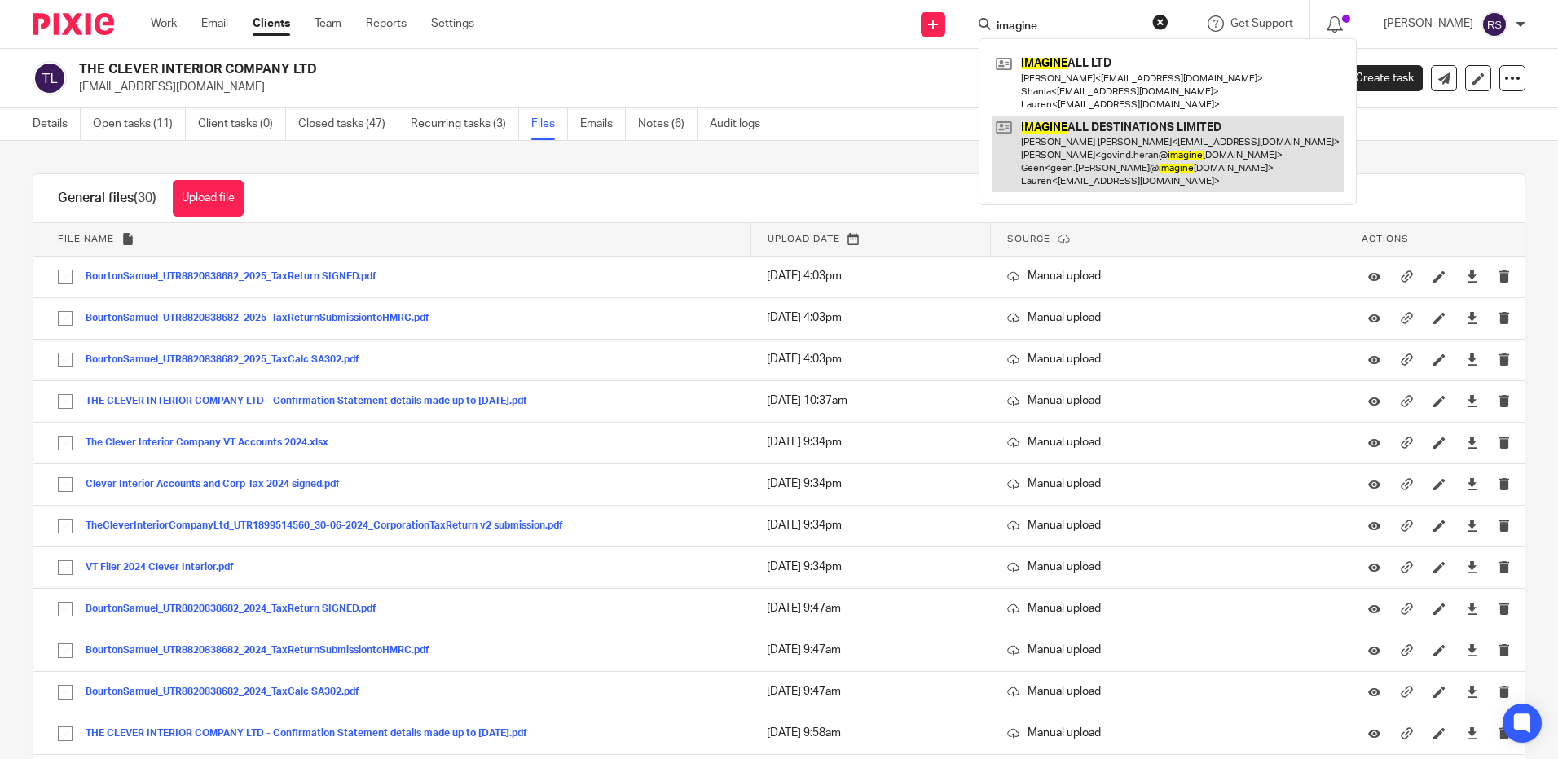
type input "imagine"
click at [1102, 134] on link at bounding box center [1168, 154] width 352 height 77
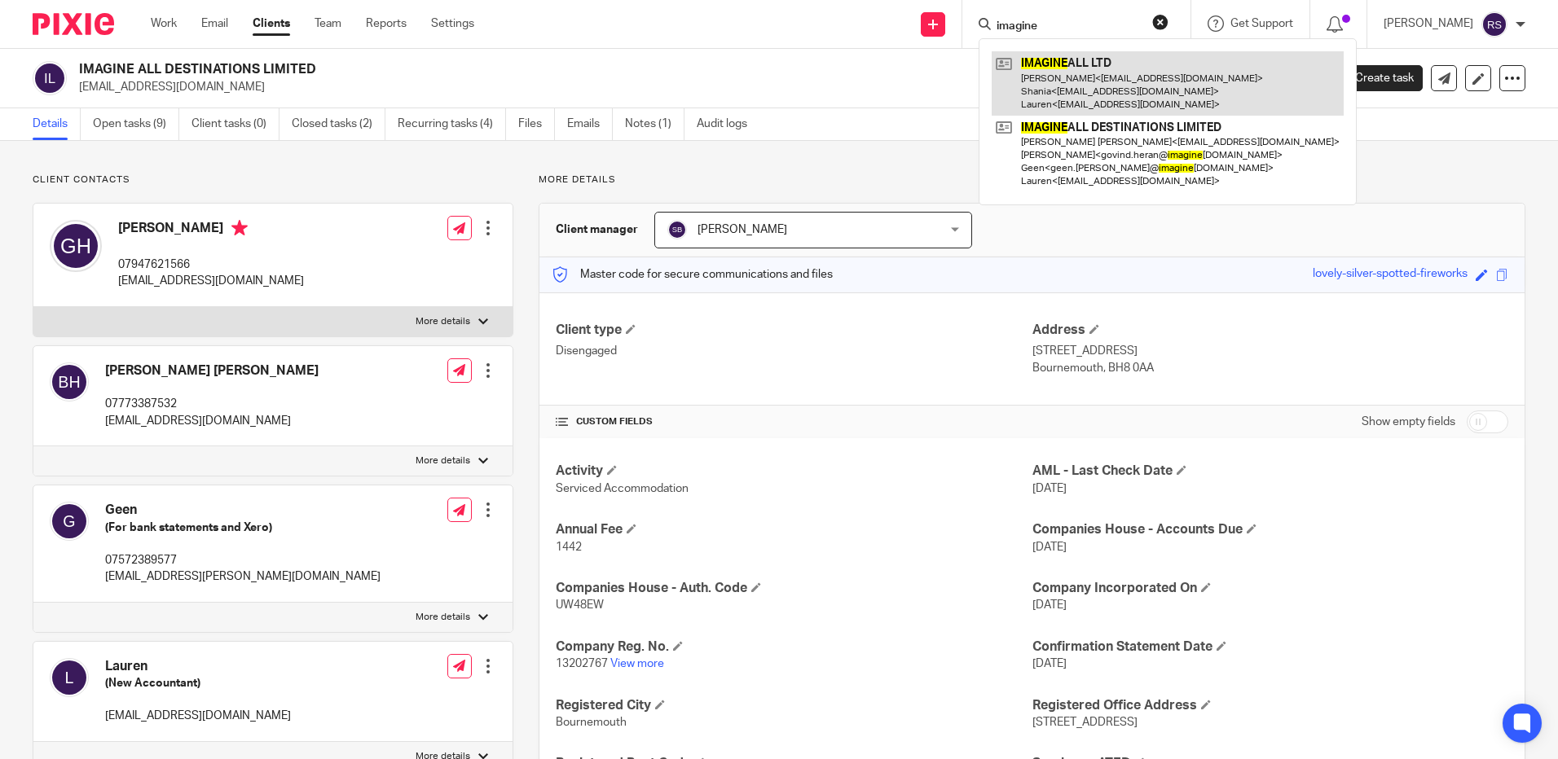
click at [1058, 66] on link at bounding box center [1168, 83] width 352 height 64
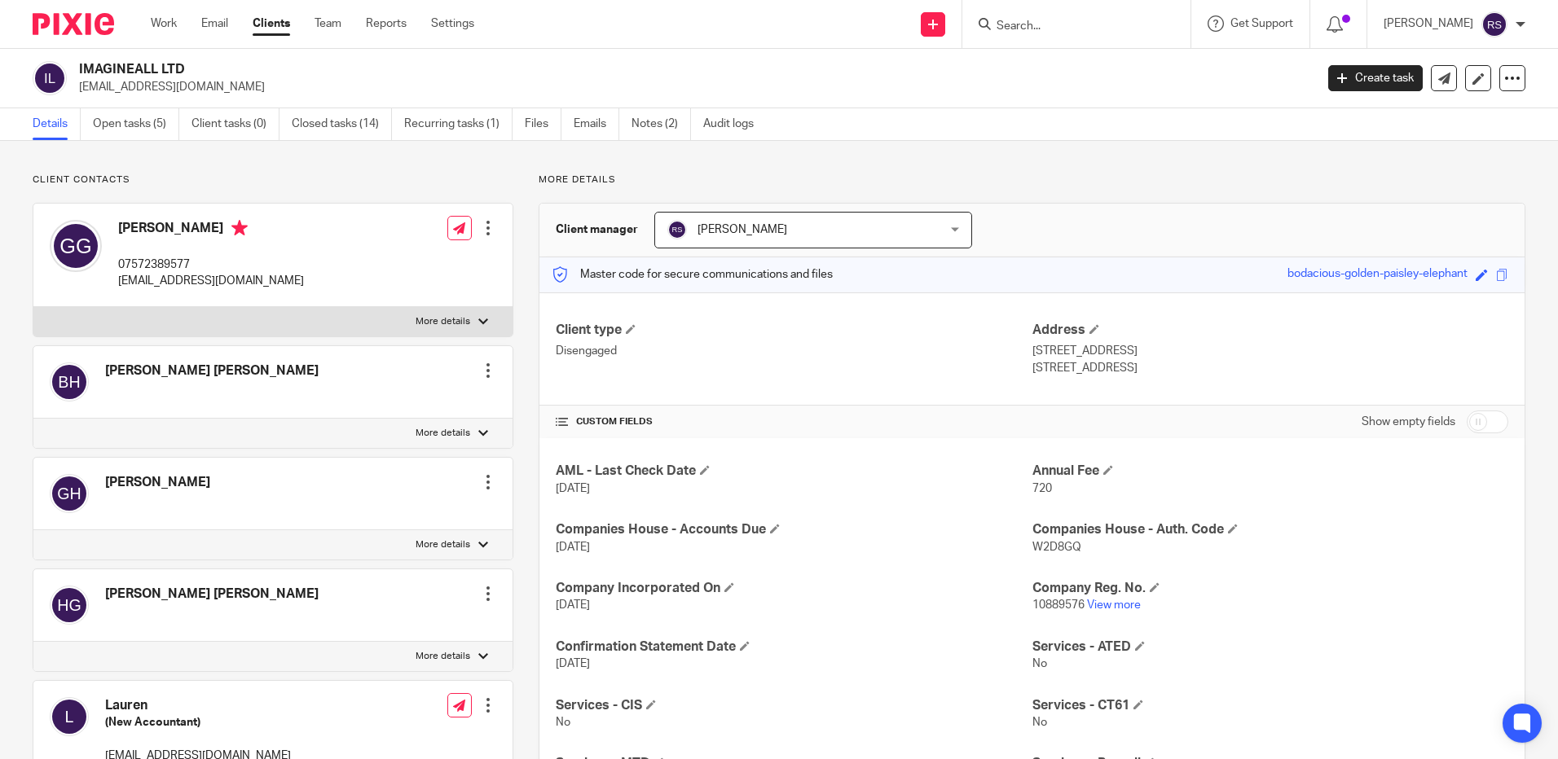
click at [1045, 17] on form at bounding box center [1082, 24] width 174 height 20
click at [1034, 24] on input "Search" at bounding box center [1068, 27] width 147 height 15
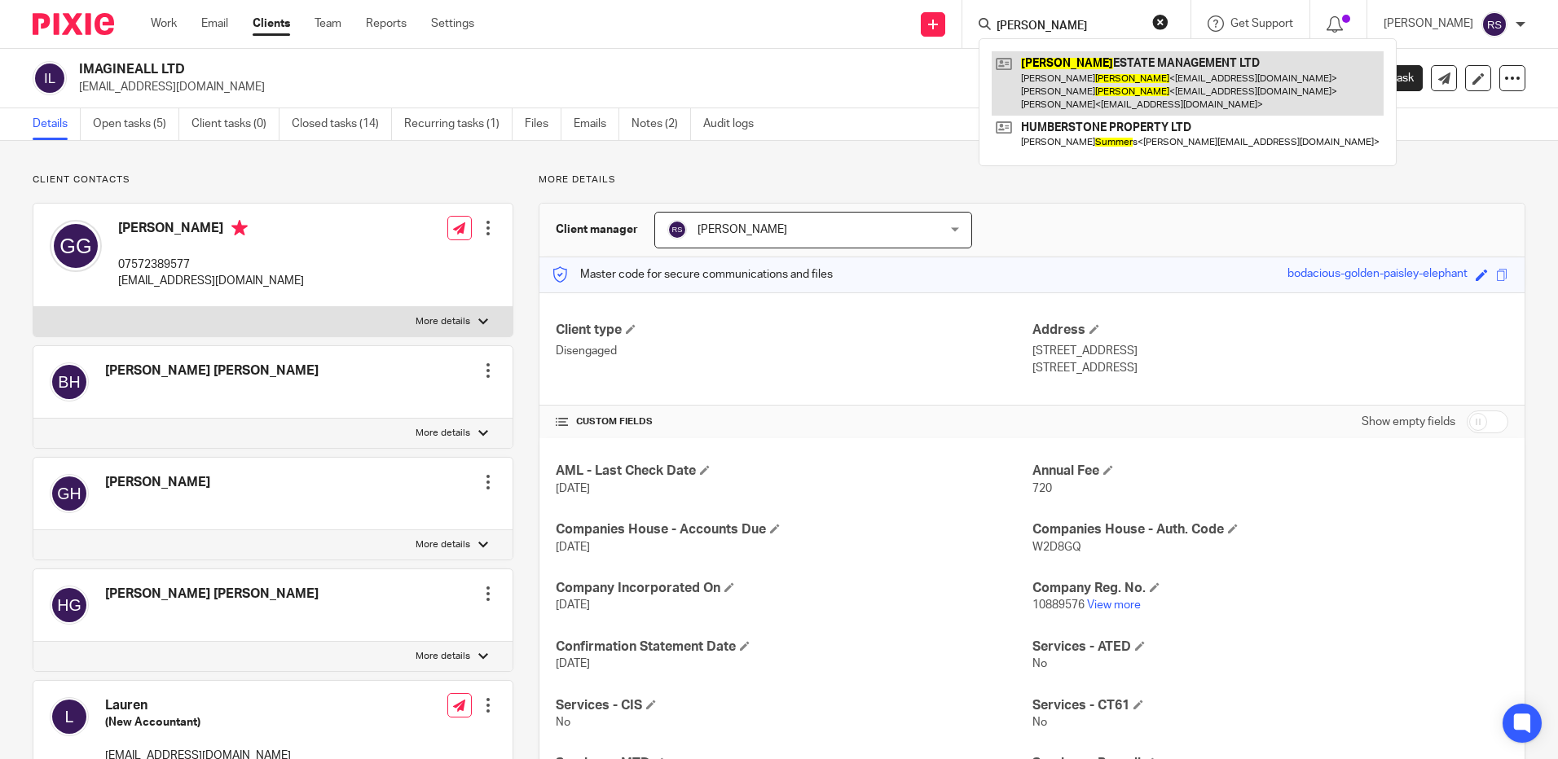
type input "sumner"
click at [1117, 93] on link at bounding box center [1188, 83] width 392 height 64
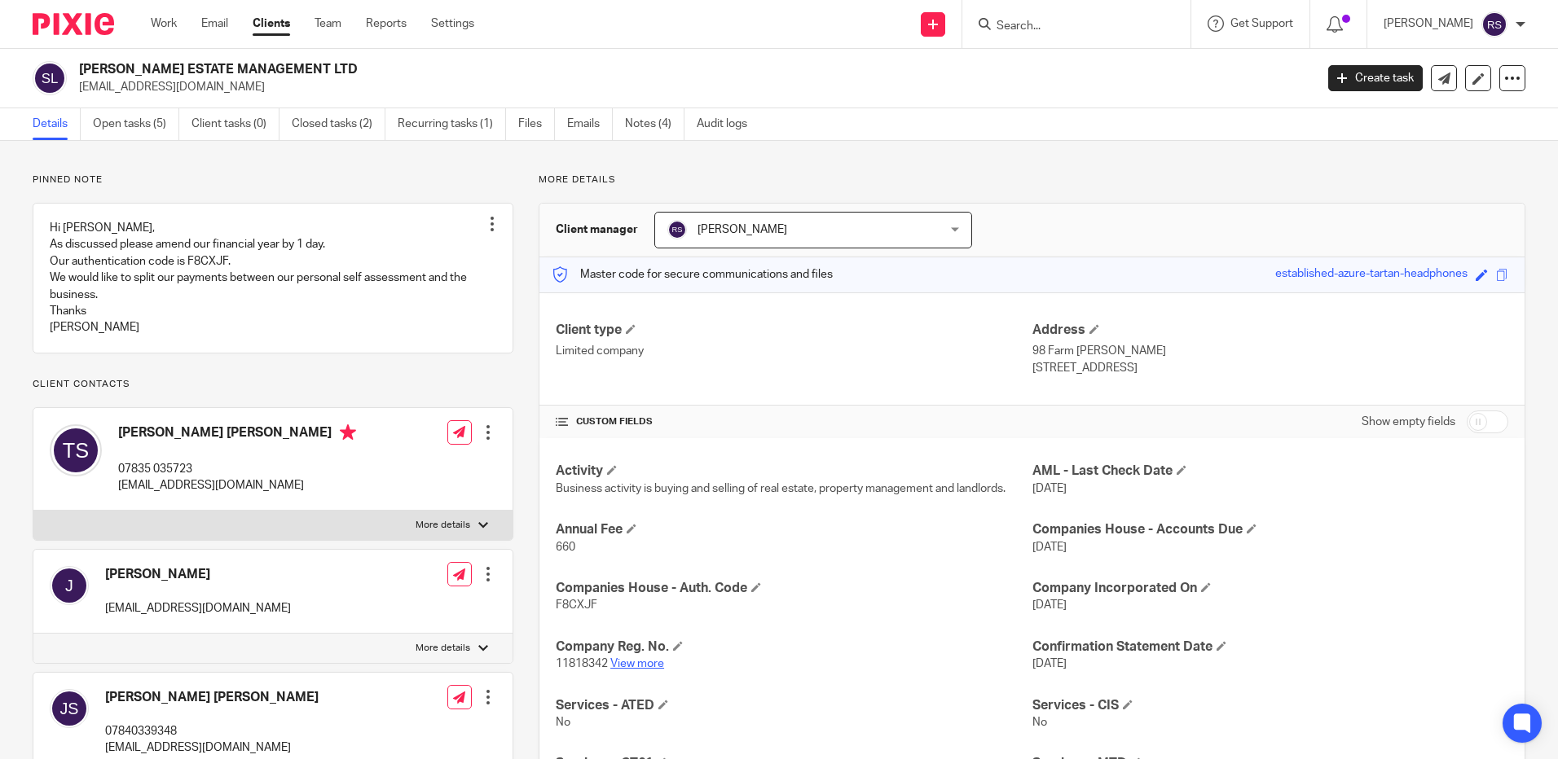
click at [639, 665] on link "View more" at bounding box center [637, 663] width 54 height 11
click at [1042, 20] on input "Search" at bounding box center [1068, 27] width 147 height 15
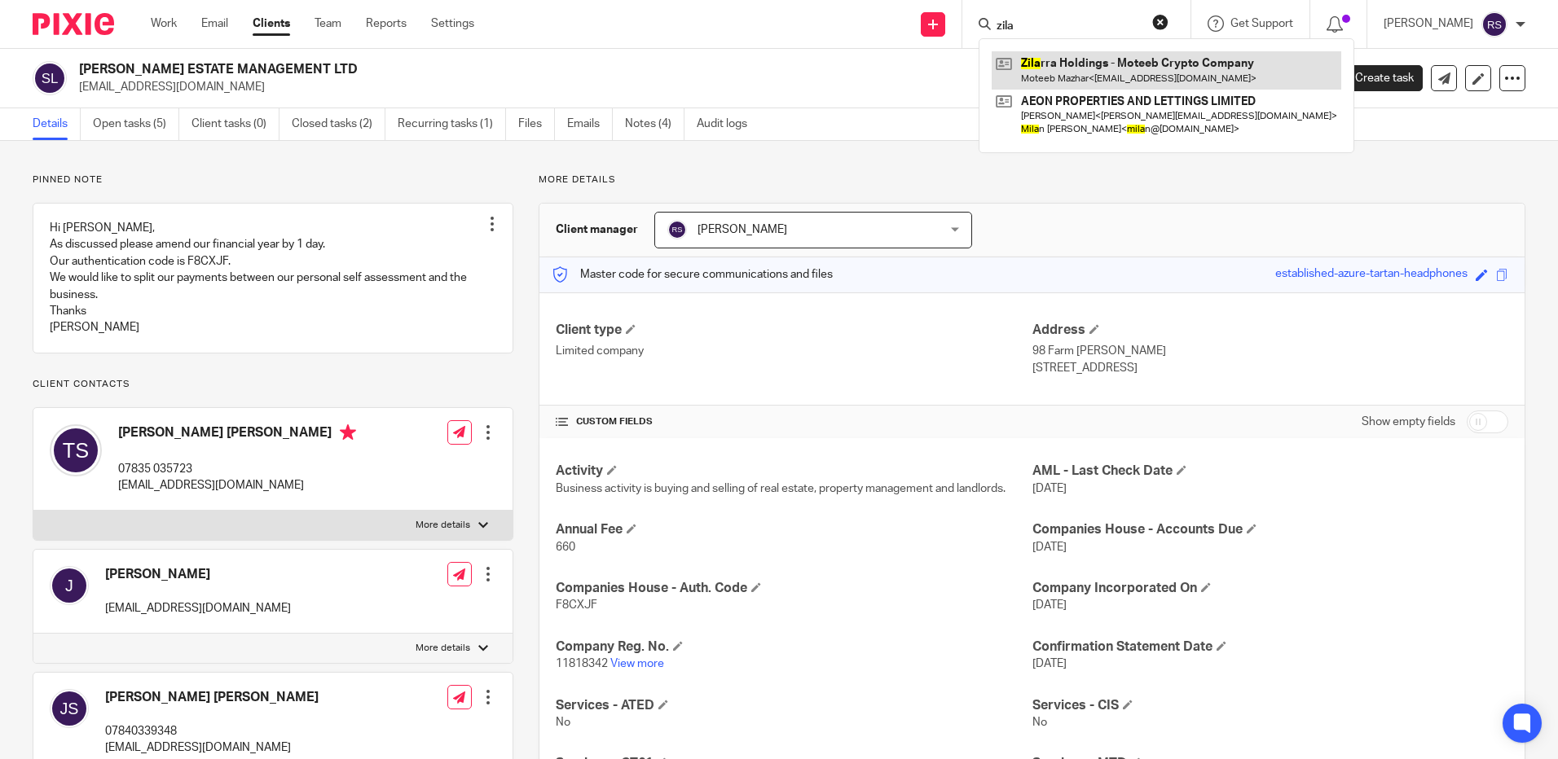
type input "zila"
click at [1086, 72] on link at bounding box center [1167, 69] width 350 height 37
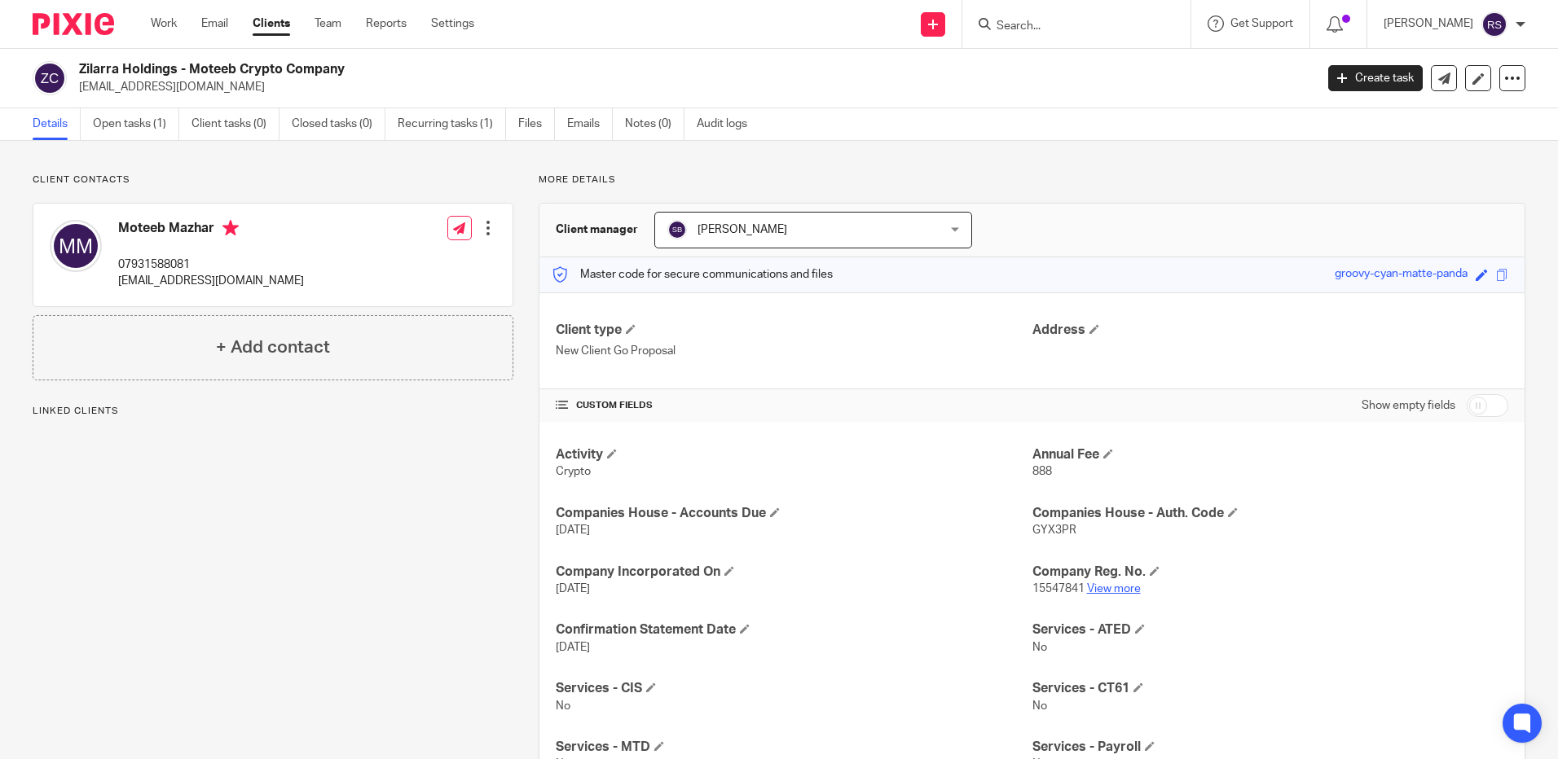
click at [1117, 588] on link "View more" at bounding box center [1114, 588] width 54 height 11
click at [1032, 24] on input "Search" at bounding box center [1068, 27] width 147 height 15
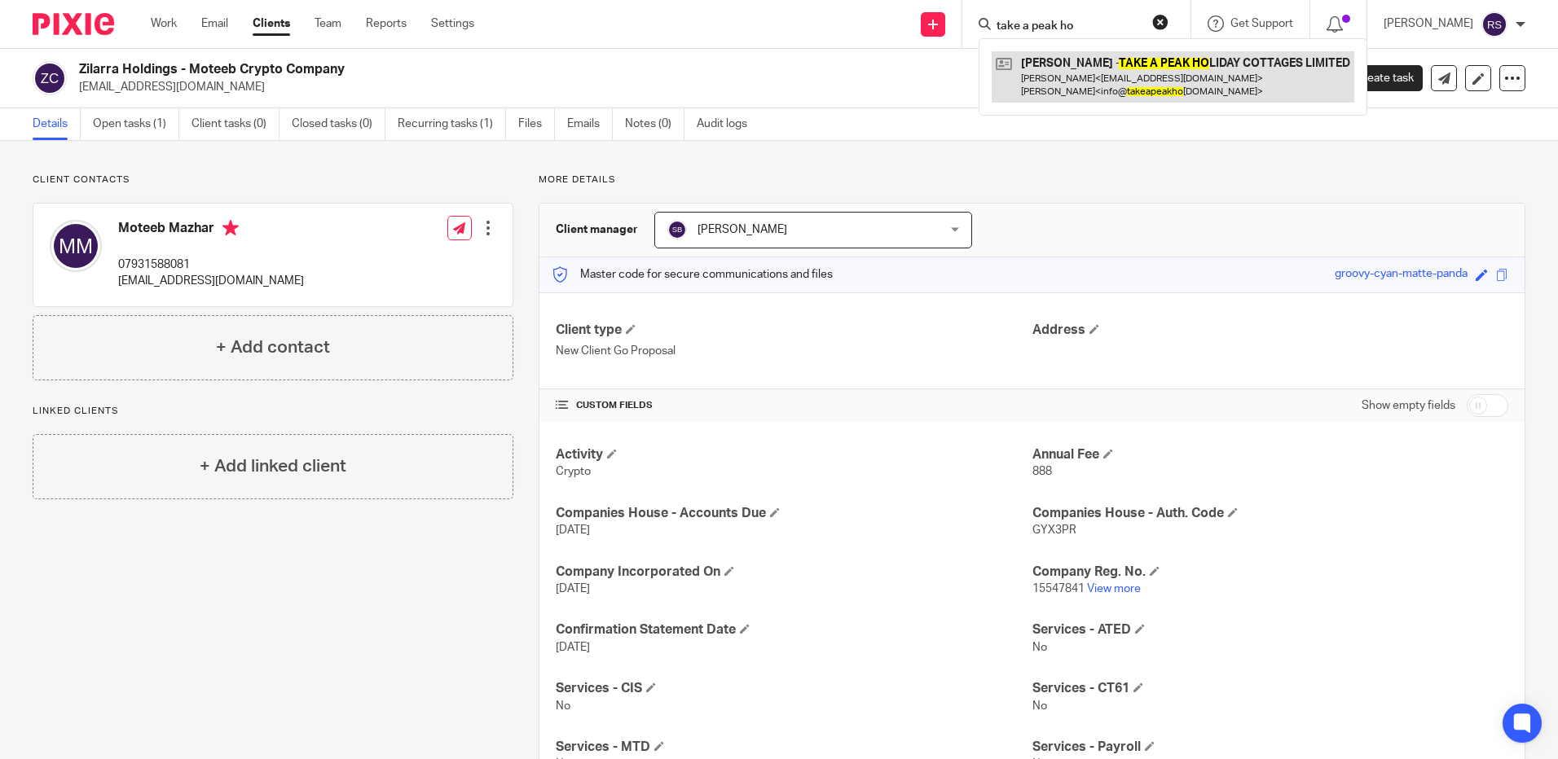
type input "take a peak ho"
click at [1113, 73] on link at bounding box center [1173, 76] width 363 height 51
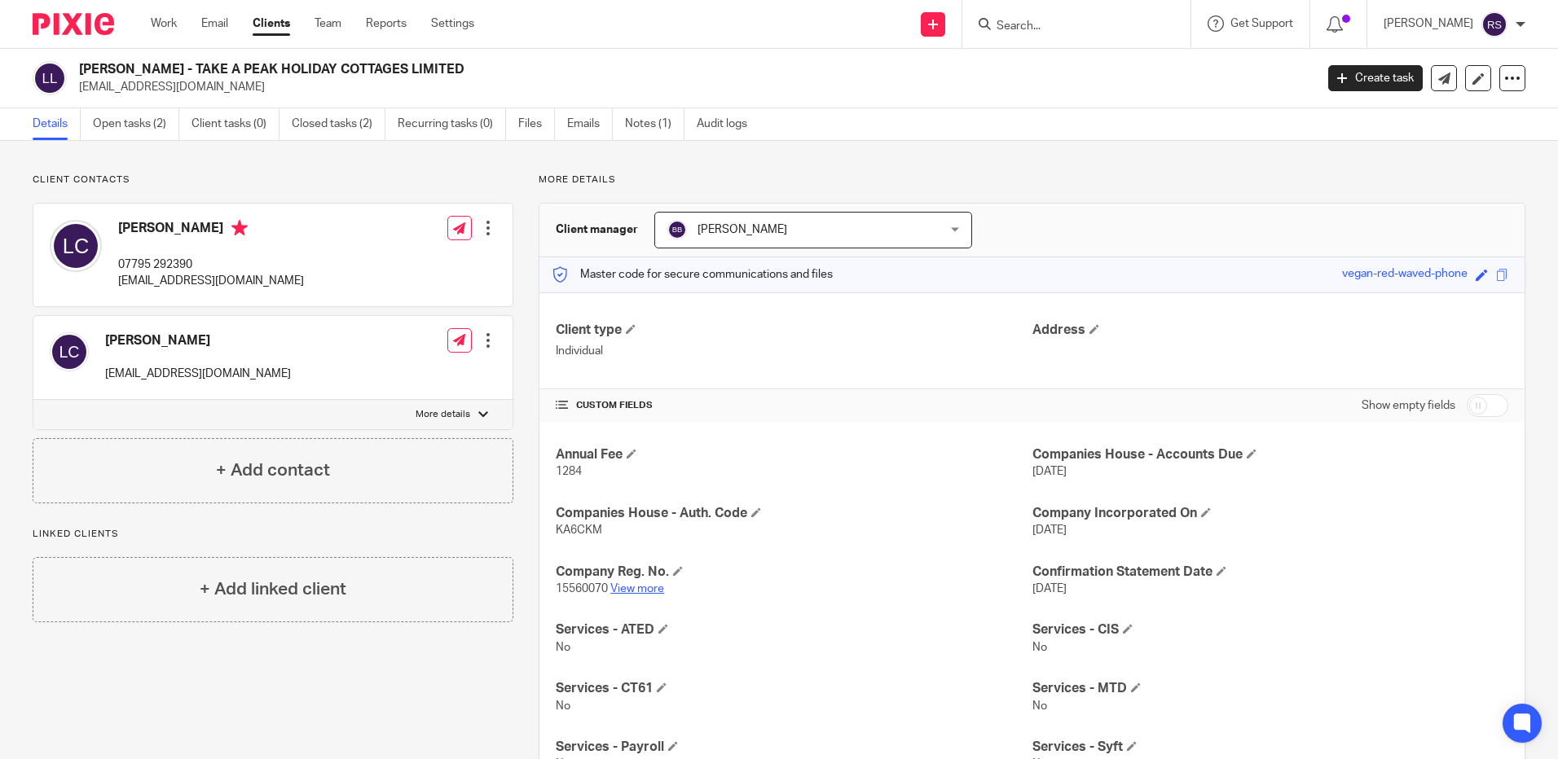
click at [636, 586] on link "View more" at bounding box center [637, 588] width 54 height 11
click at [1031, 27] on input "Search" at bounding box center [1068, 27] width 147 height 15
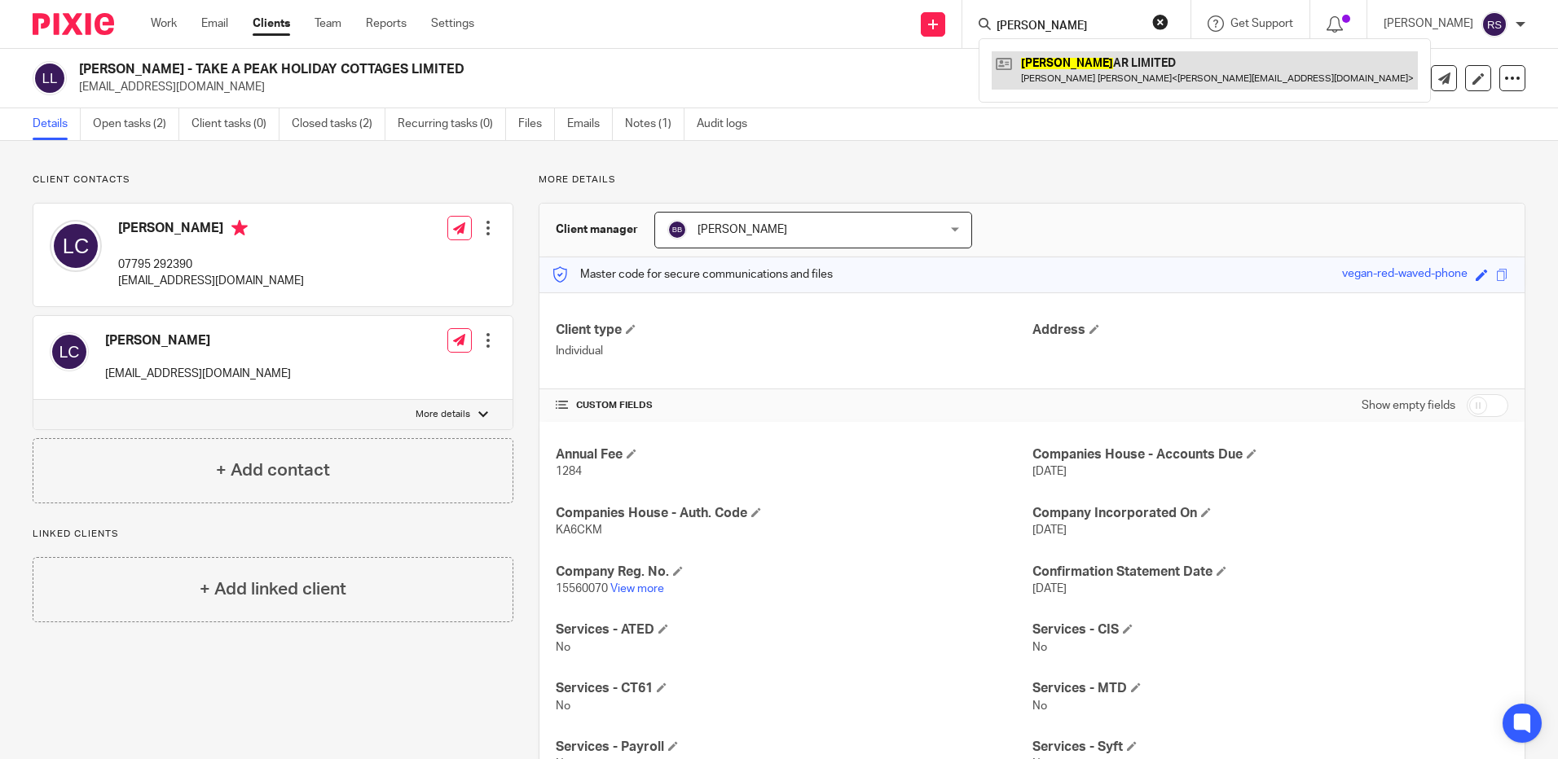
type input "celest"
click at [1055, 75] on link at bounding box center [1205, 69] width 426 height 37
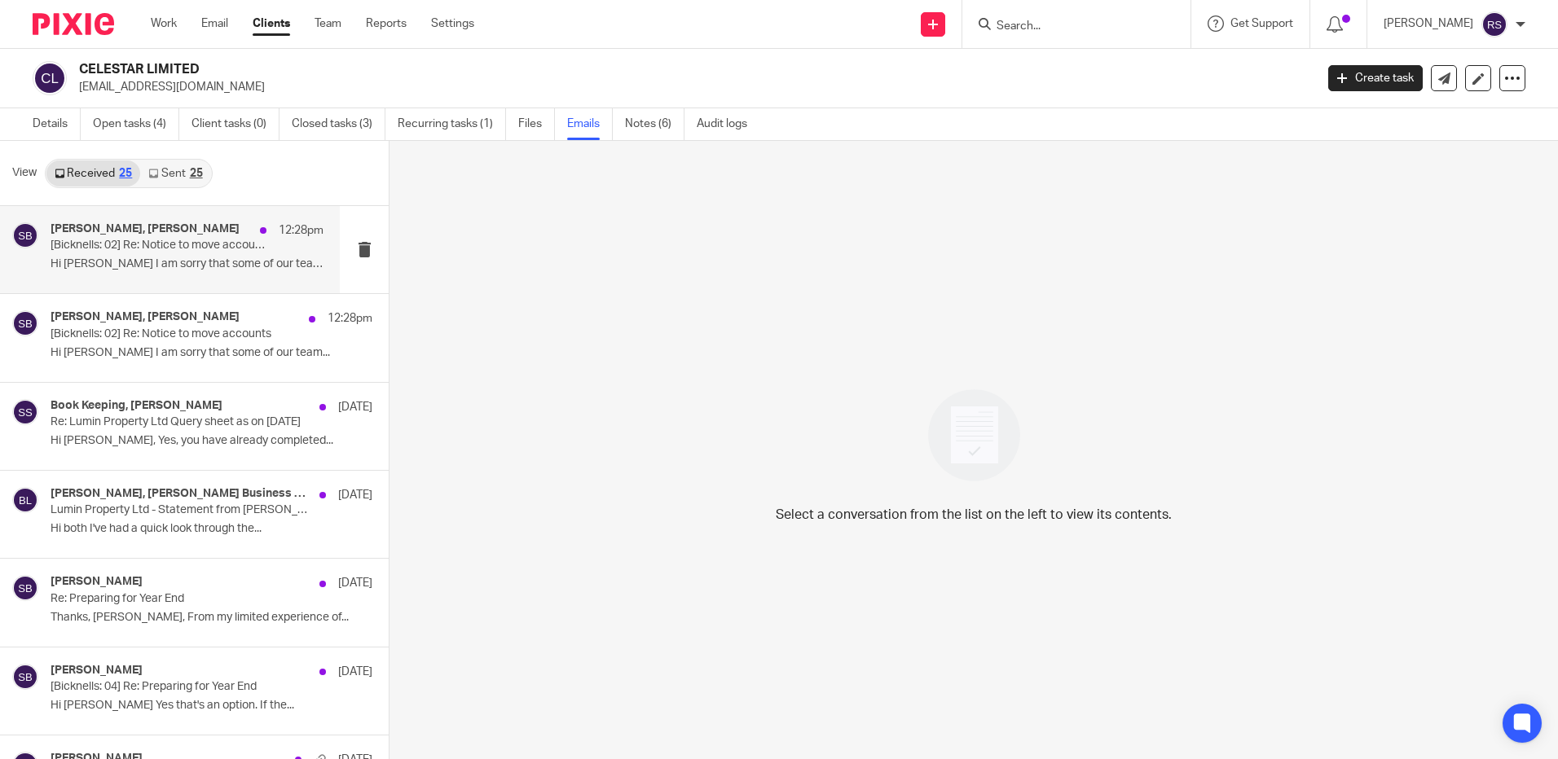
click at [213, 246] on p "[Bicknells: 02] Re: Notice to move accounts" at bounding box center [160, 246] width 218 height 14
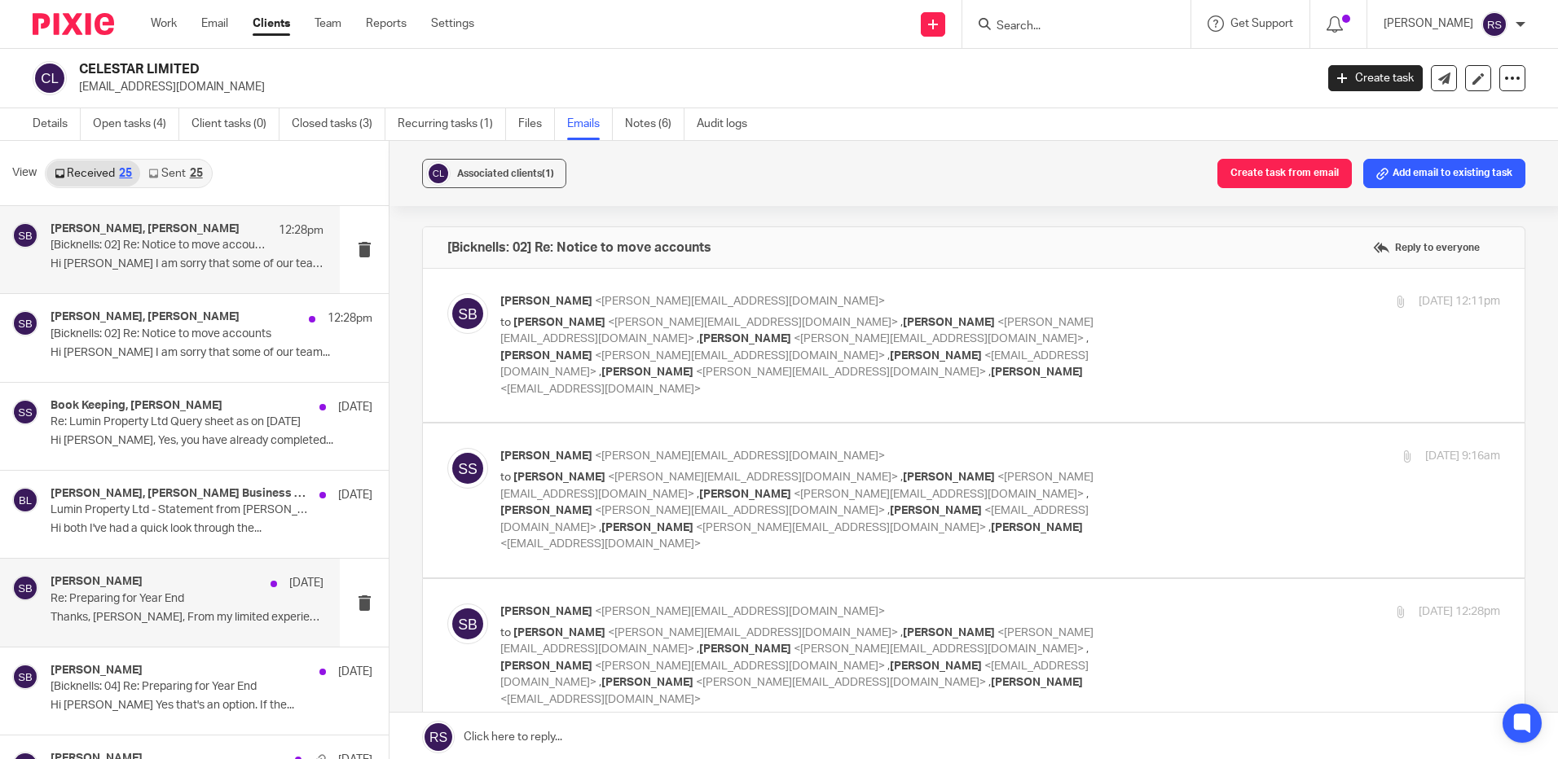
click at [200, 619] on p "Thanks, [PERSON_NAME], From my limited experience of..." at bounding box center [187, 618] width 273 height 14
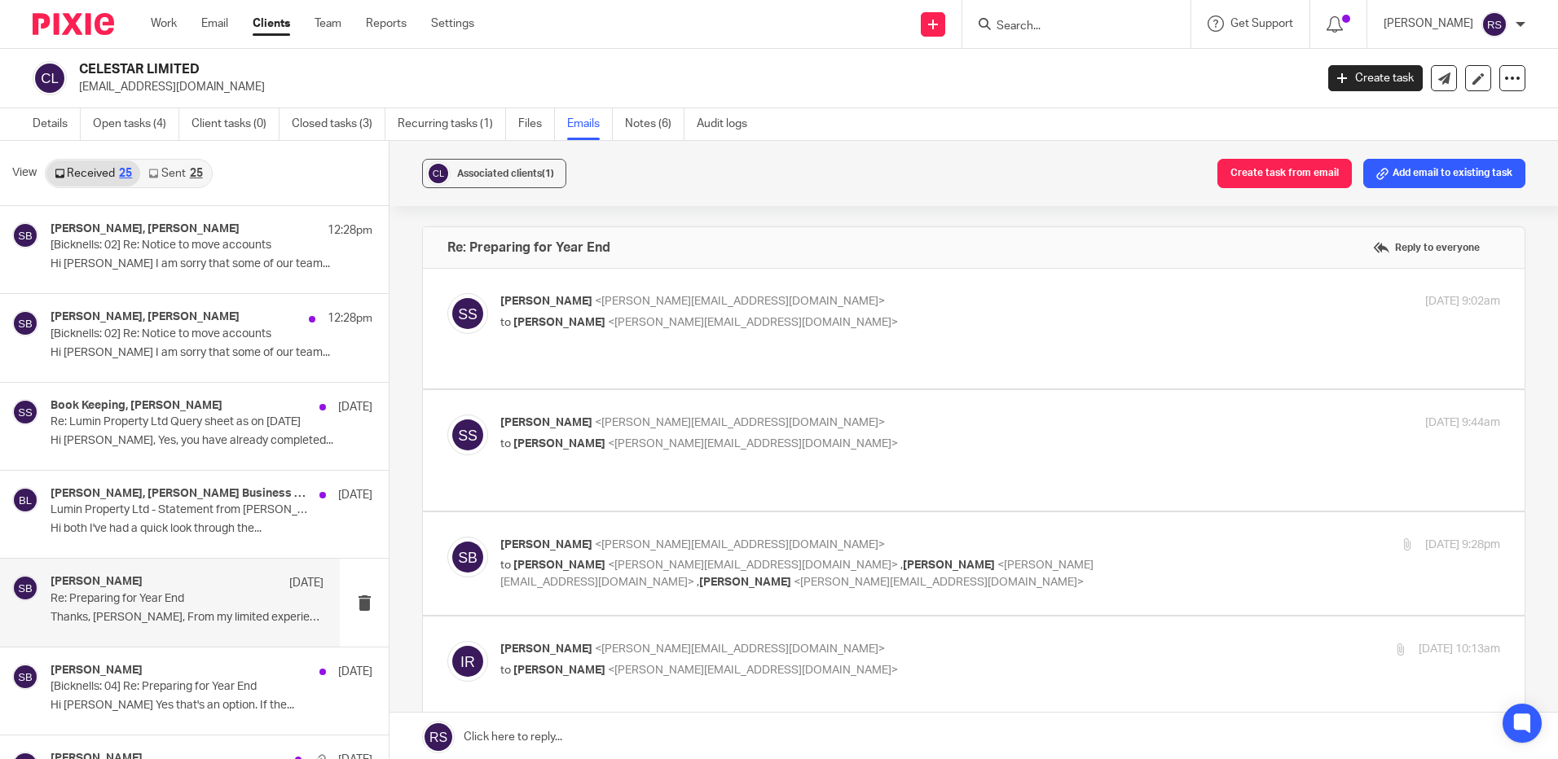
click at [808, 348] on label at bounding box center [974, 329] width 1102 height 120
click at [447, 293] on input "checkbox" at bounding box center [447, 293] width 1 height 1
checkbox input "true"
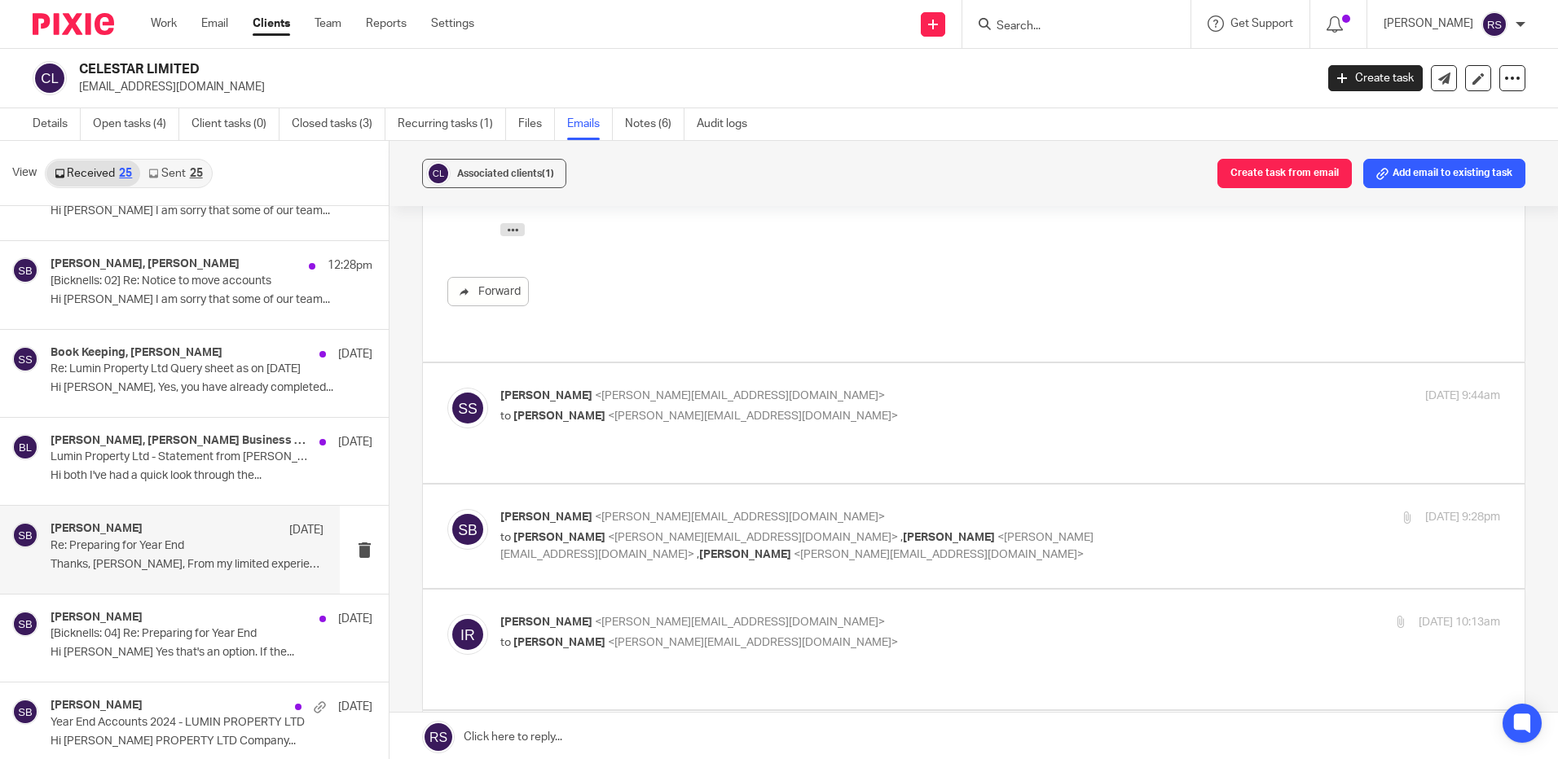
scroll to position [81, 0]
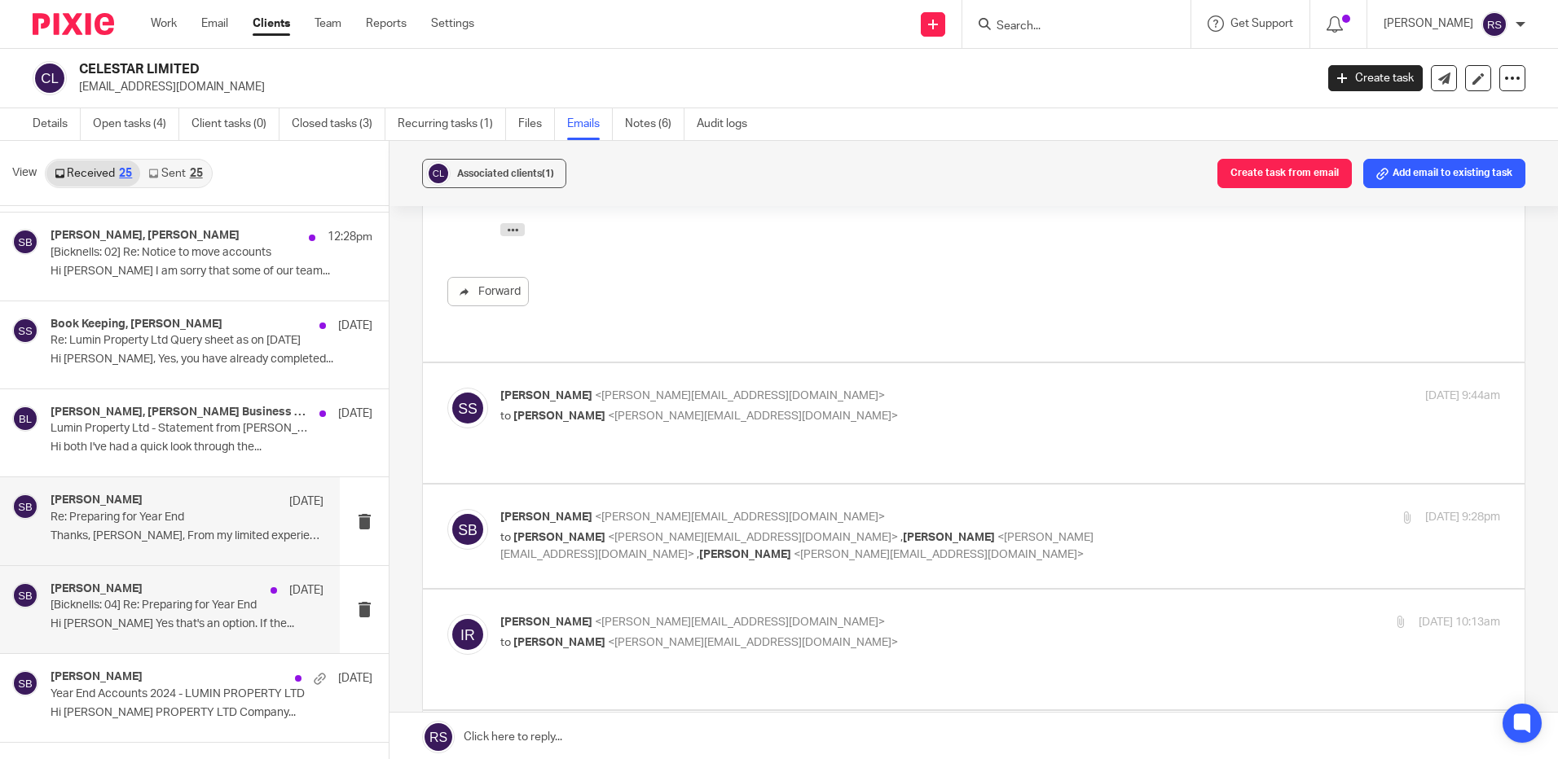
click at [150, 614] on div "[PERSON_NAME] [DATE] [[PERSON_NAME]: 04] Re: Preparing for Year End Hi [PERSON_…" at bounding box center [187, 610] width 273 height 55
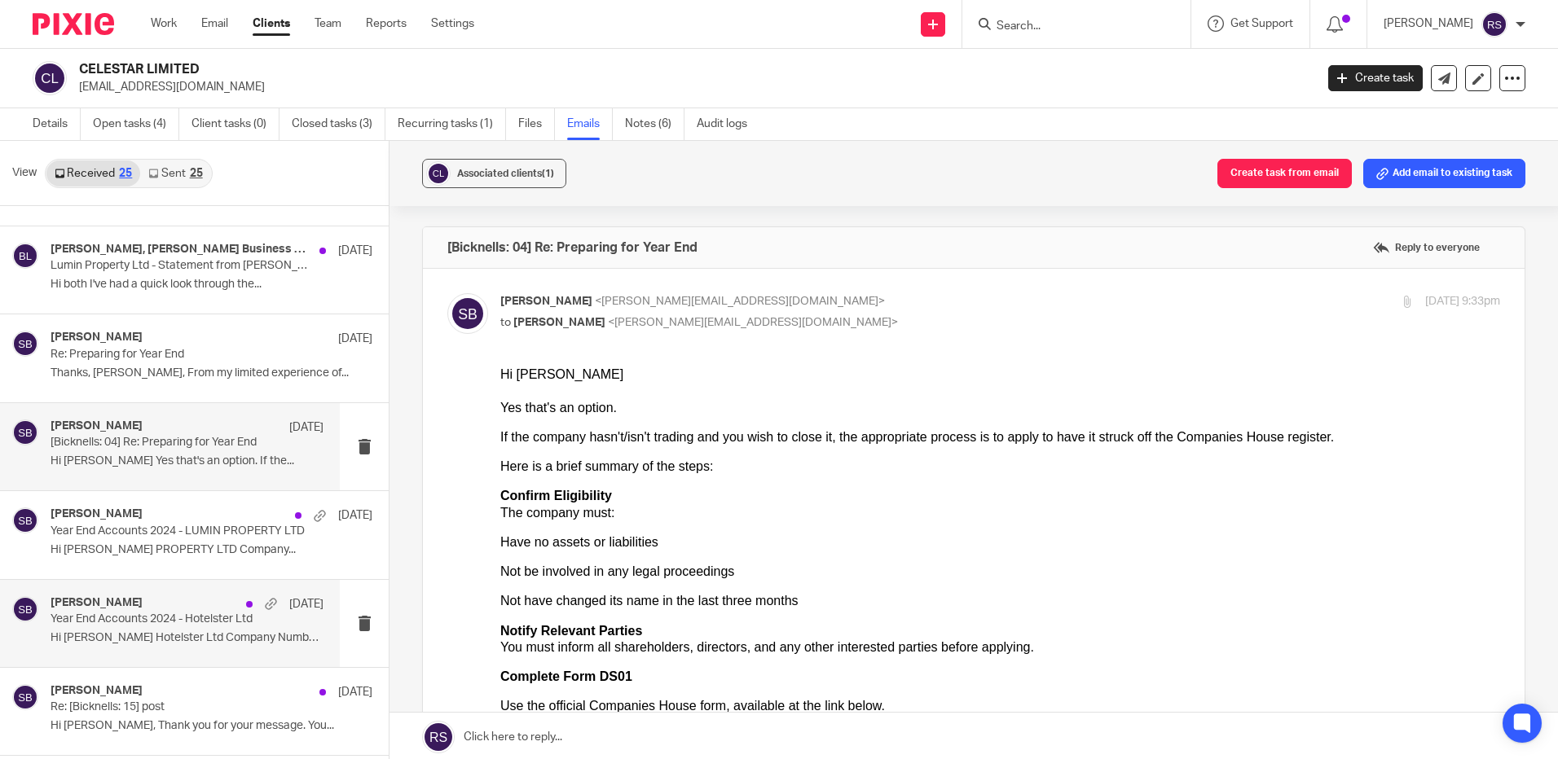
scroll to position [326, 0]
